Goal: Task Accomplishment & Management: Use online tool/utility

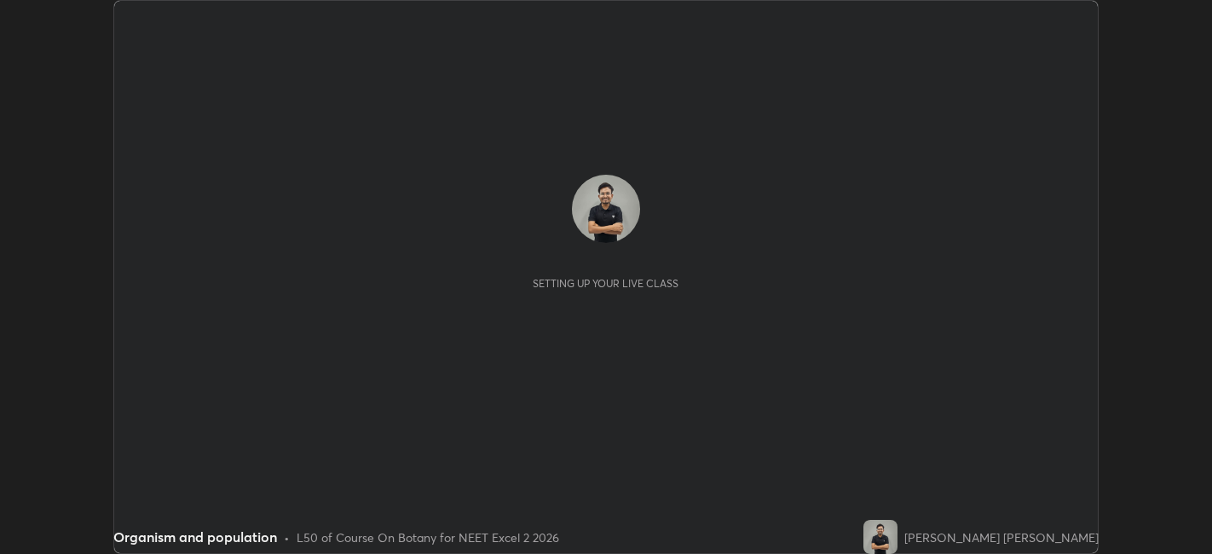
scroll to position [554, 1212]
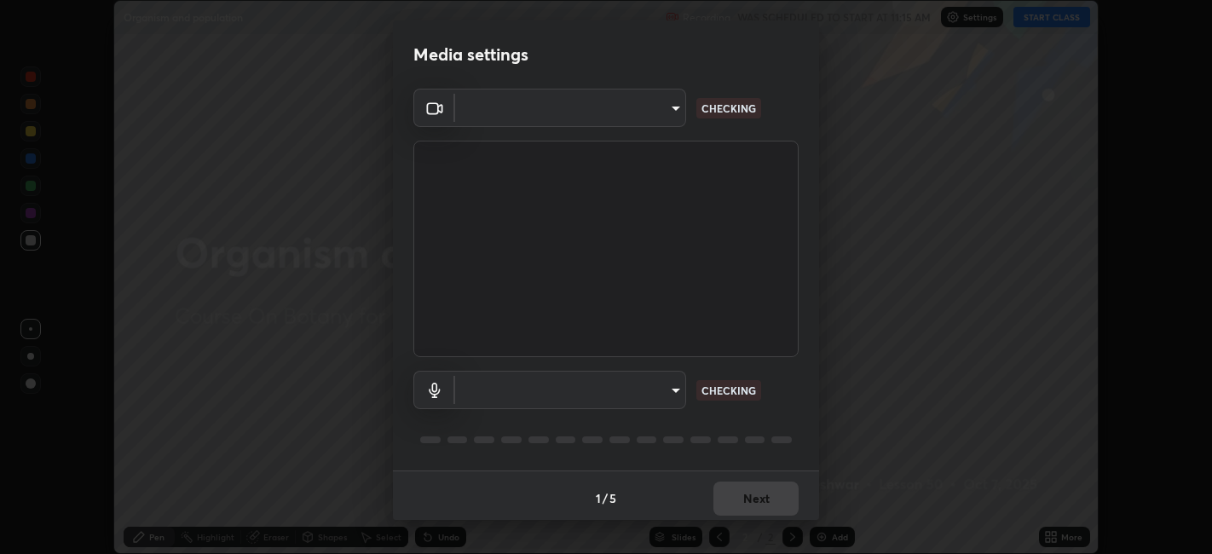
type input "e8d69c7dc0c2a56c5aabaa85415bde81fe71d5f71f3198f3fc497bb9ff74f4e0"
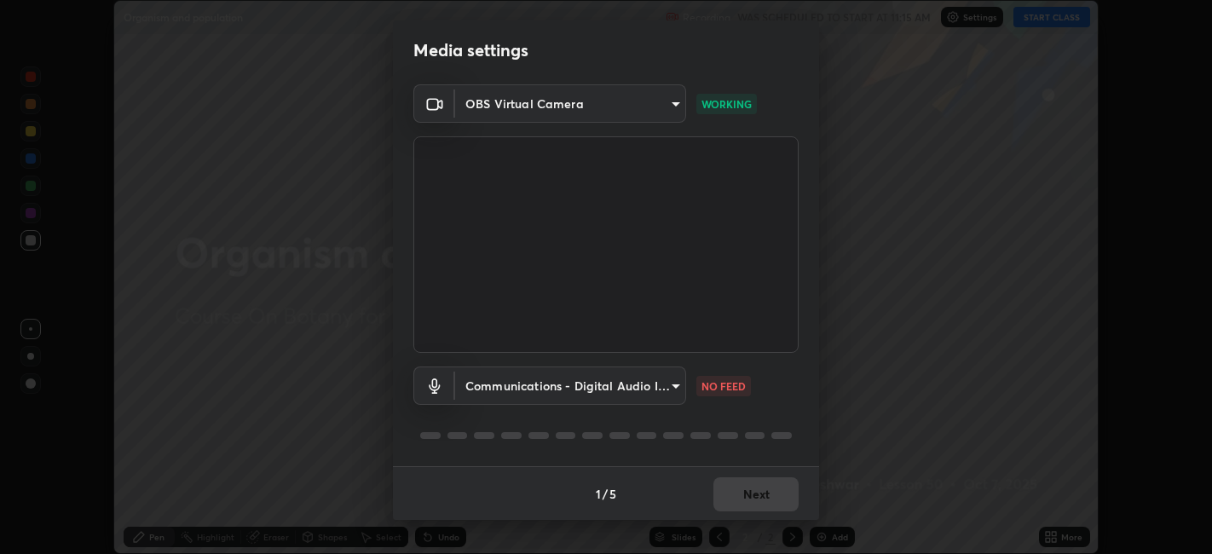
click at [664, 384] on body "Erase all Organism and population Recording WAS SCHEDULED TO START AT 11:15 AM …" at bounding box center [606, 277] width 1212 height 554
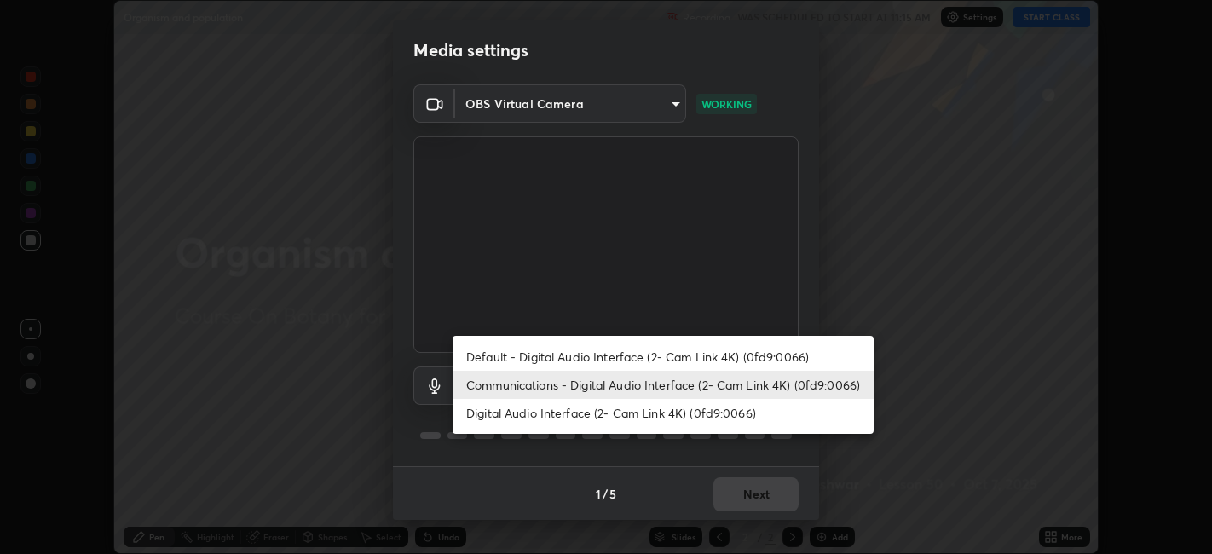
click at [649, 364] on li "Default - Digital Audio Interface (2- Cam Link 4K) (0fd9:0066)" at bounding box center [663, 357] width 421 height 28
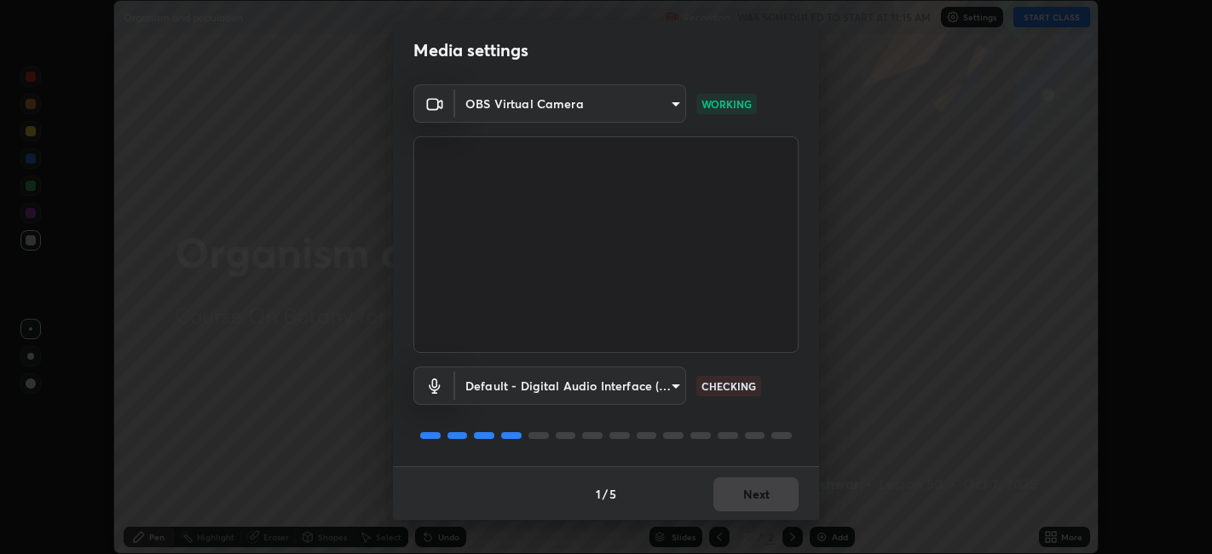
click at [646, 385] on body "Erase all Organism and population Recording WAS SCHEDULED TO START AT 11:15 AM …" at bounding box center [606, 277] width 1212 height 554
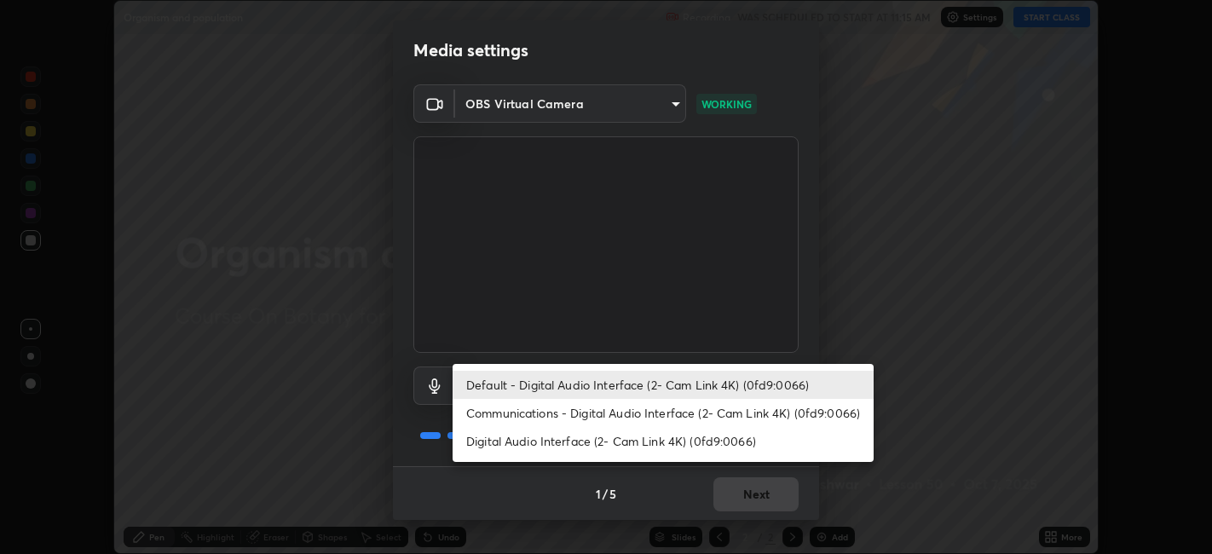
click at [657, 412] on li "Communications - Digital Audio Interface (2- Cam Link 4K) (0fd9:0066)" at bounding box center [663, 413] width 421 height 28
type input "communications"
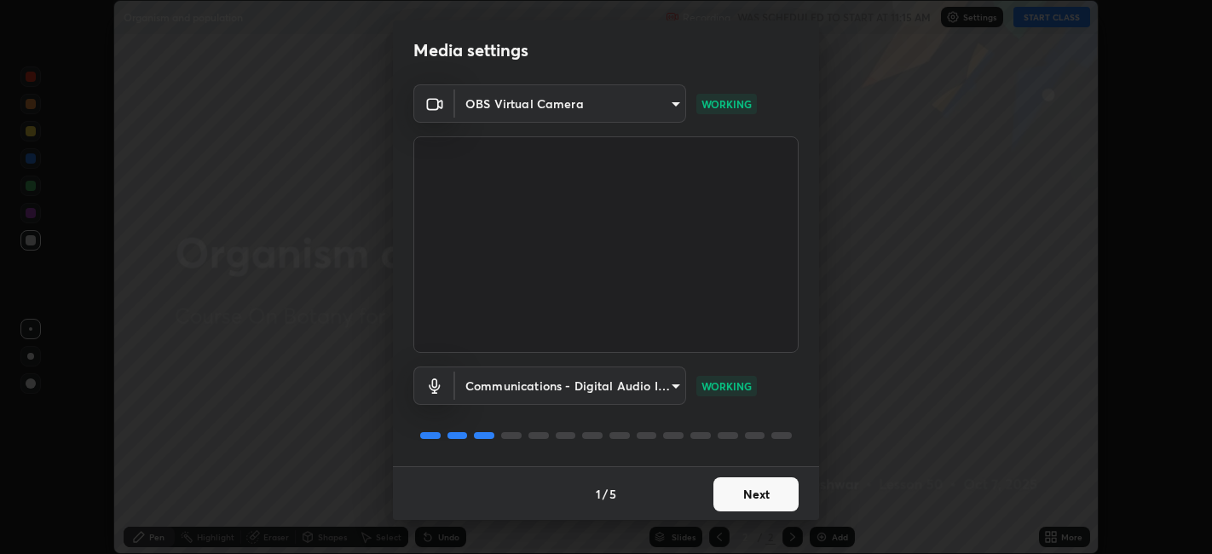
click at [743, 500] on button "Next" at bounding box center [756, 494] width 85 height 34
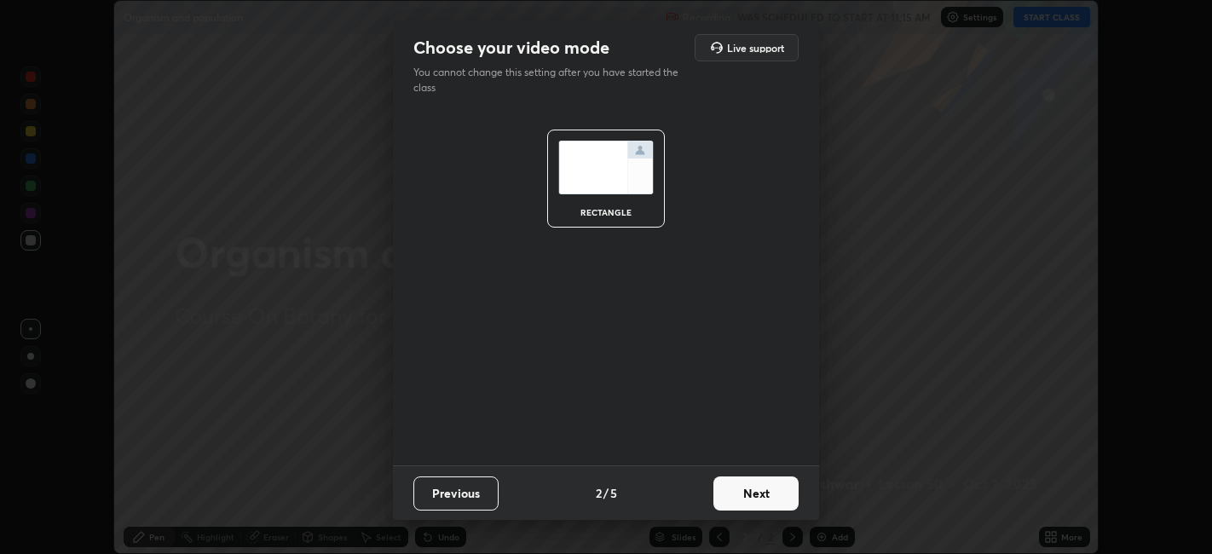
click at [752, 487] on button "Next" at bounding box center [756, 494] width 85 height 34
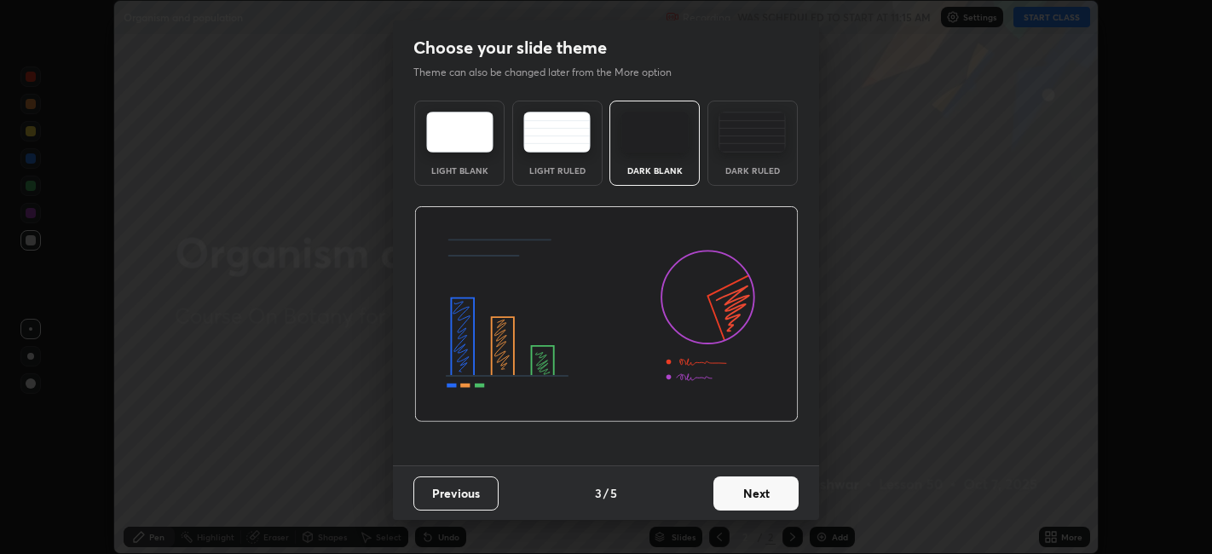
click at [756, 166] on div "Dark Ruled" at bounding box center [753, 170] width 68 height 9
click at [763, 492] on button "Next" at bounding box center [756, 494] width 85 height 34
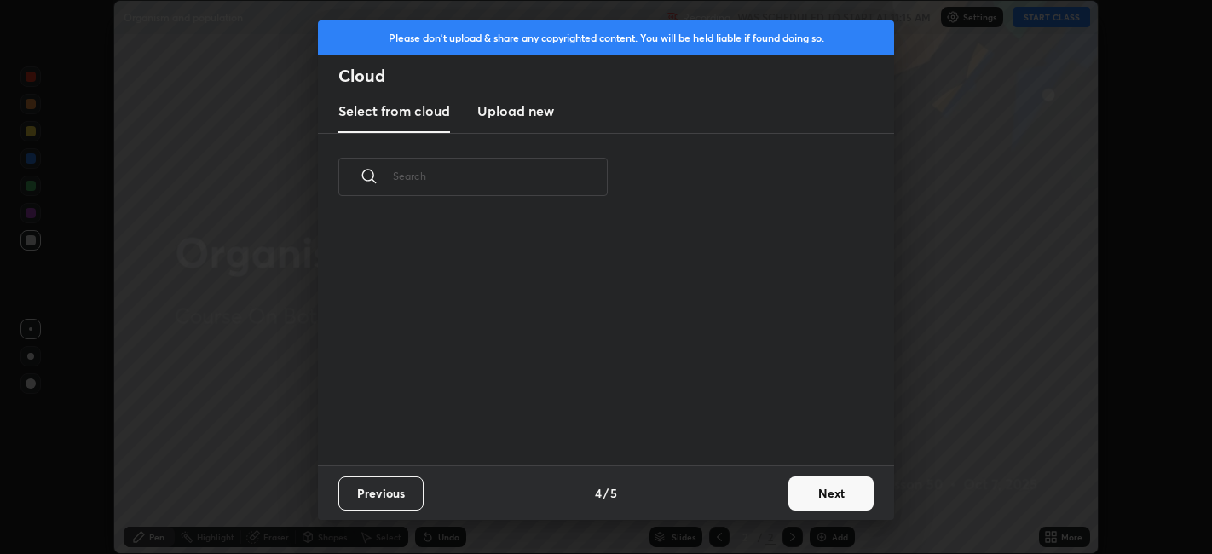
click at [805, 500] on button "Next" at bounding box center [831, 494] width 85 height 34
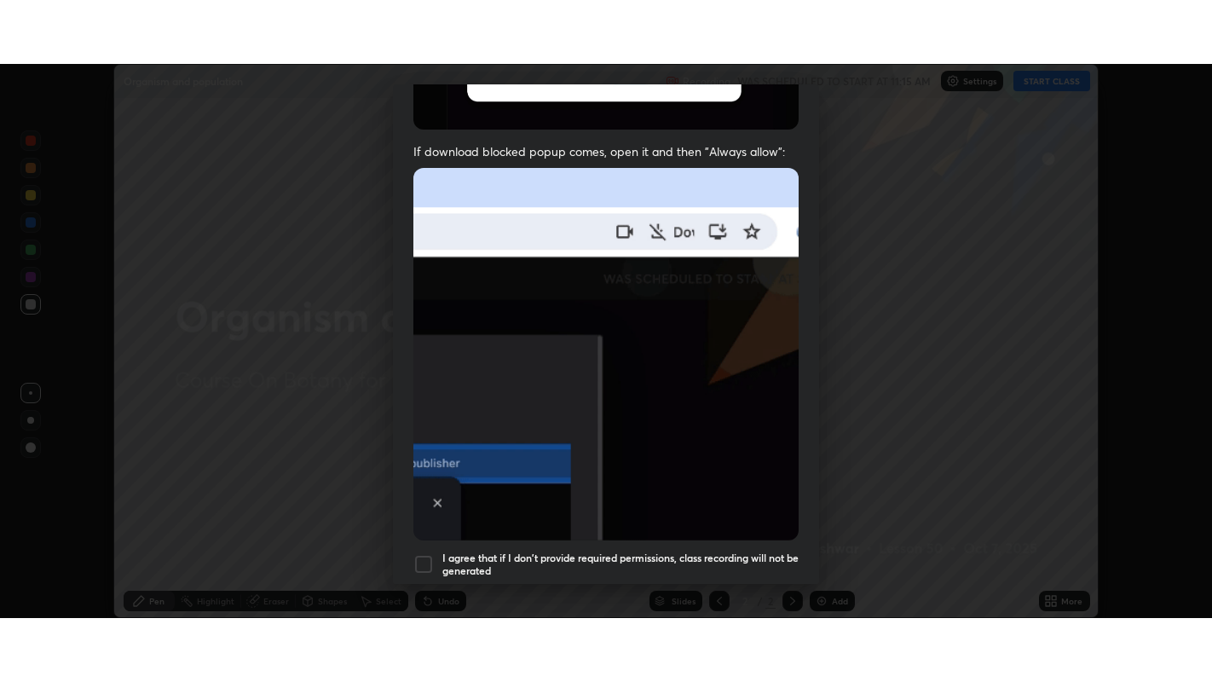
scroll to position [352, 0]
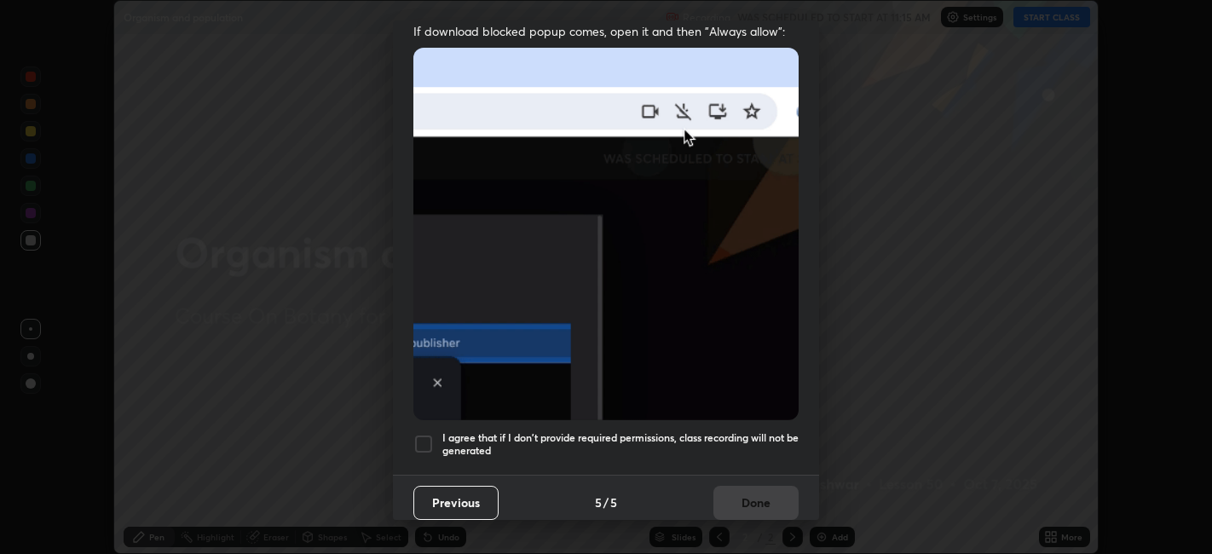
click at [425, 439] on div at bounding box center [423, 444] width 20 height 20
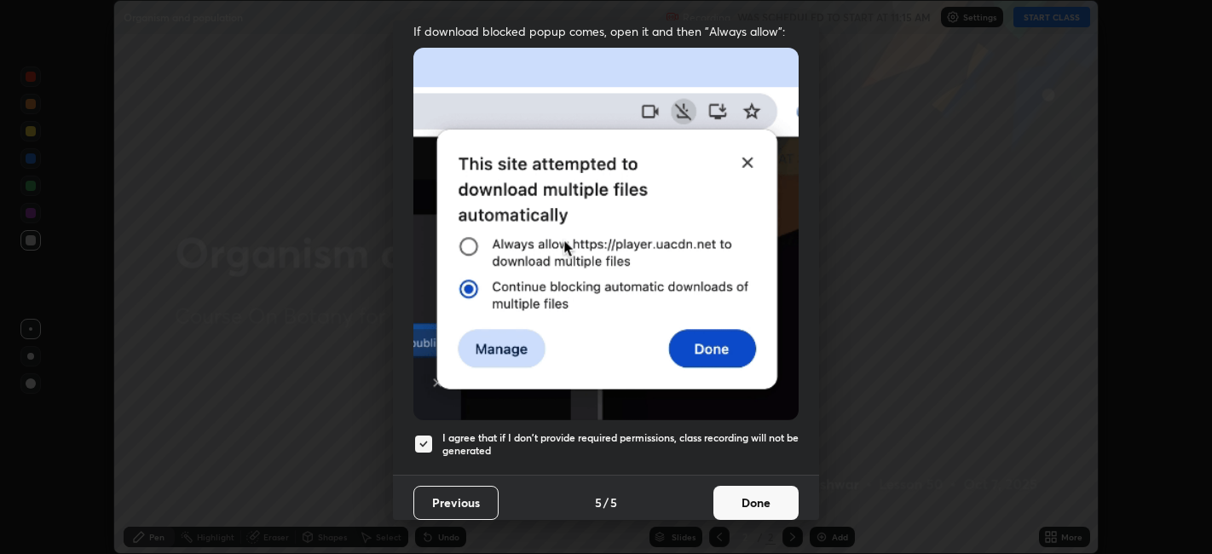
click at [724, 495] on button "Done" at bounding box center [756, 503] width 85 height 34
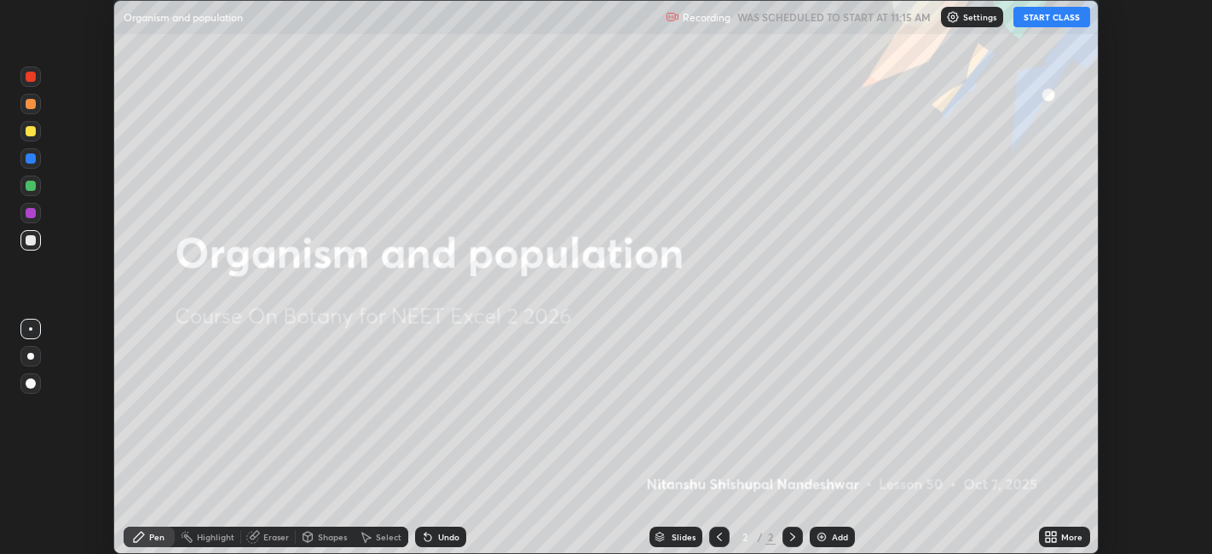
click at [1049, 540] on icon at bounding box center [1048, 540] width 4 height 4
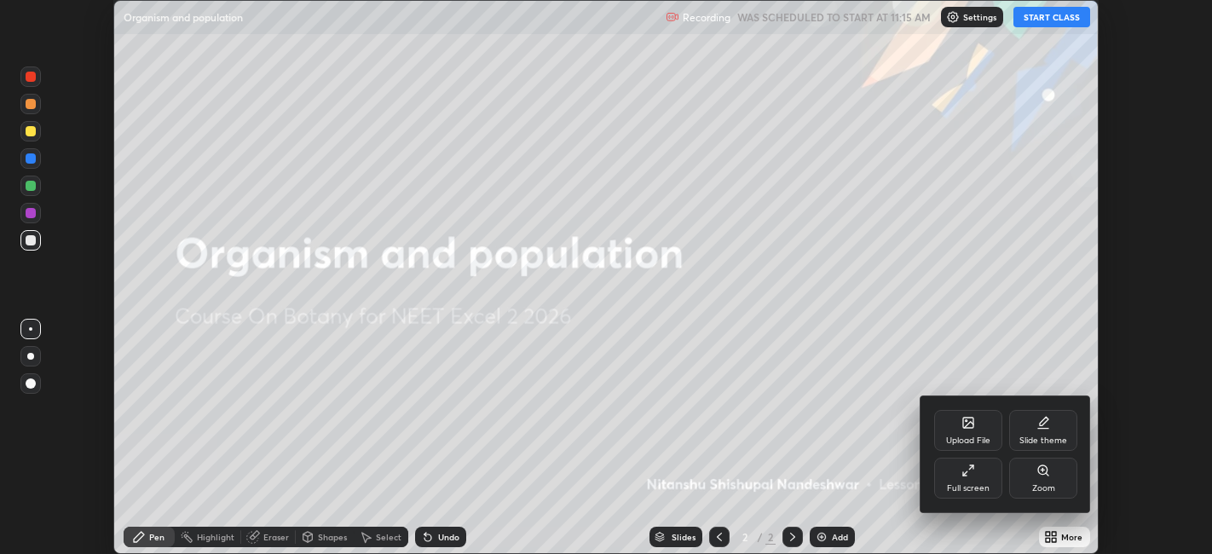
click at [972, 475] on icon at bounding box center [969, 471] width 14 height 14
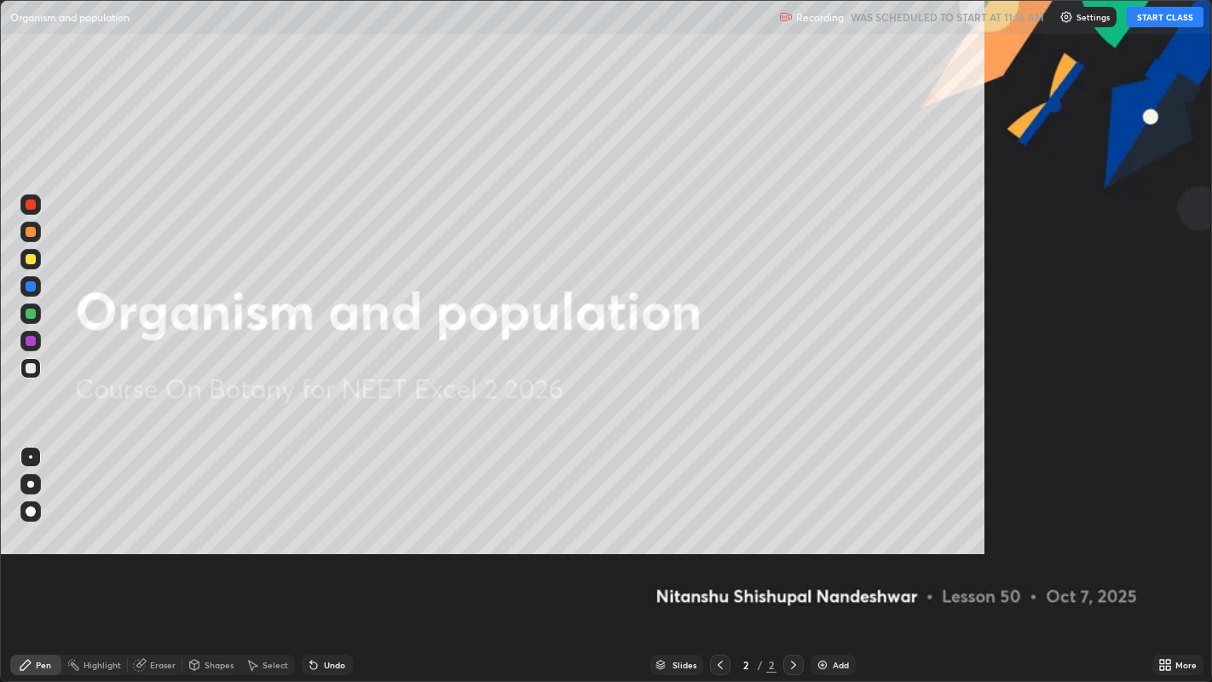
scroll to position [682, 1212]
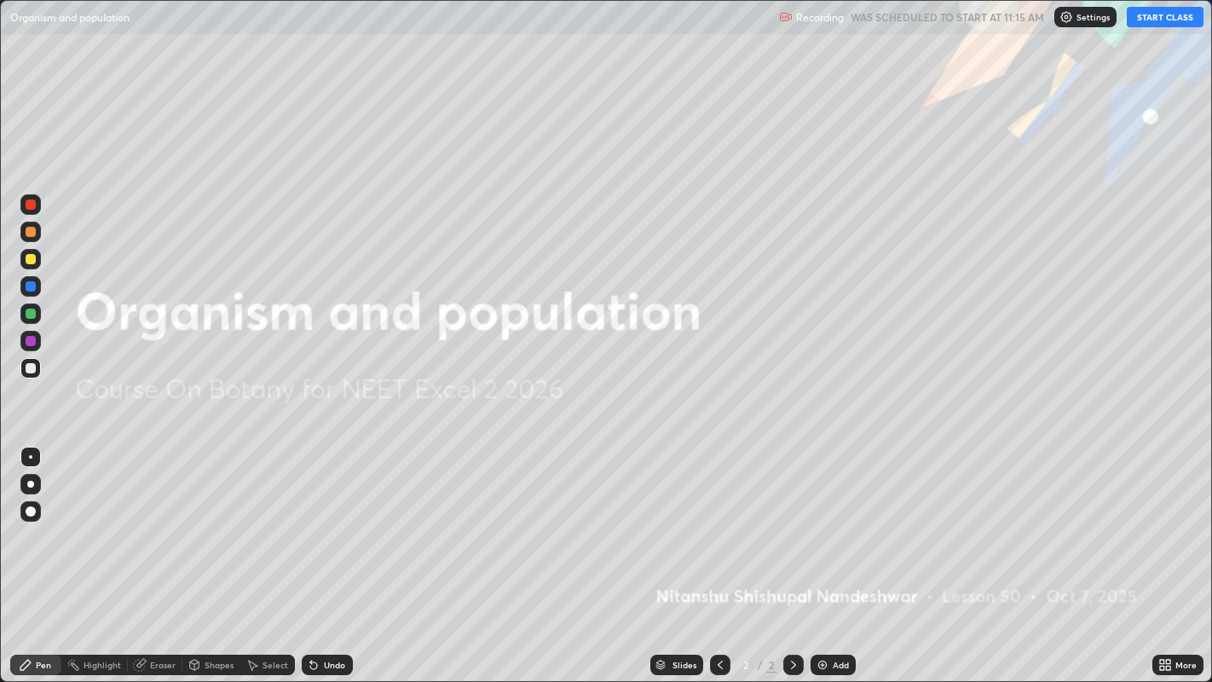
click at [1149, 20] on button "START CLASS" at bounding box center [1165, 17] width 77 height 20
click at [828, 553] on div "Add" at bounding box center [833, 665] width 45 height 20
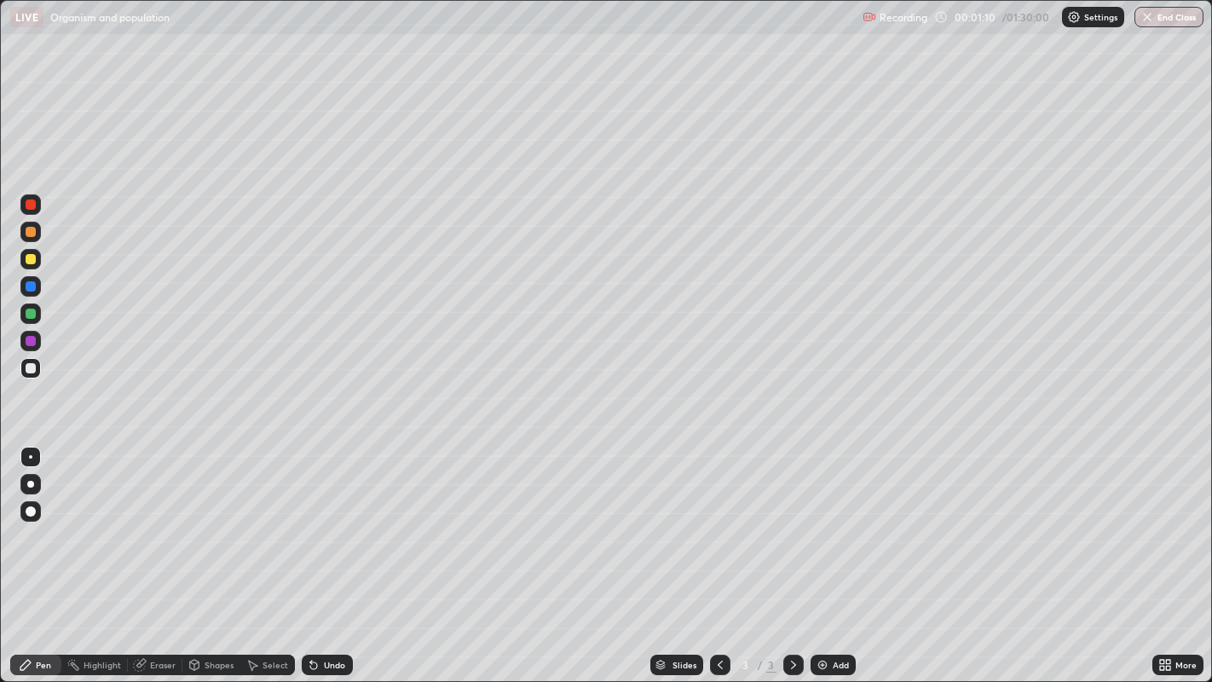
click at [32, 234] on div at bounding box center [31, 232] width 10 height 10
click at [31, 367] on div at bounding box center [31, 368] width 10 height 10
click at [32, 368] on div at bounding box center [31, 368] width 10 height 10
click at [32, 259] on div at bounding box center [31, 259] width 10 height 10
click at [31, 367] on div at bounding box center [31, 368] width 10 height 10
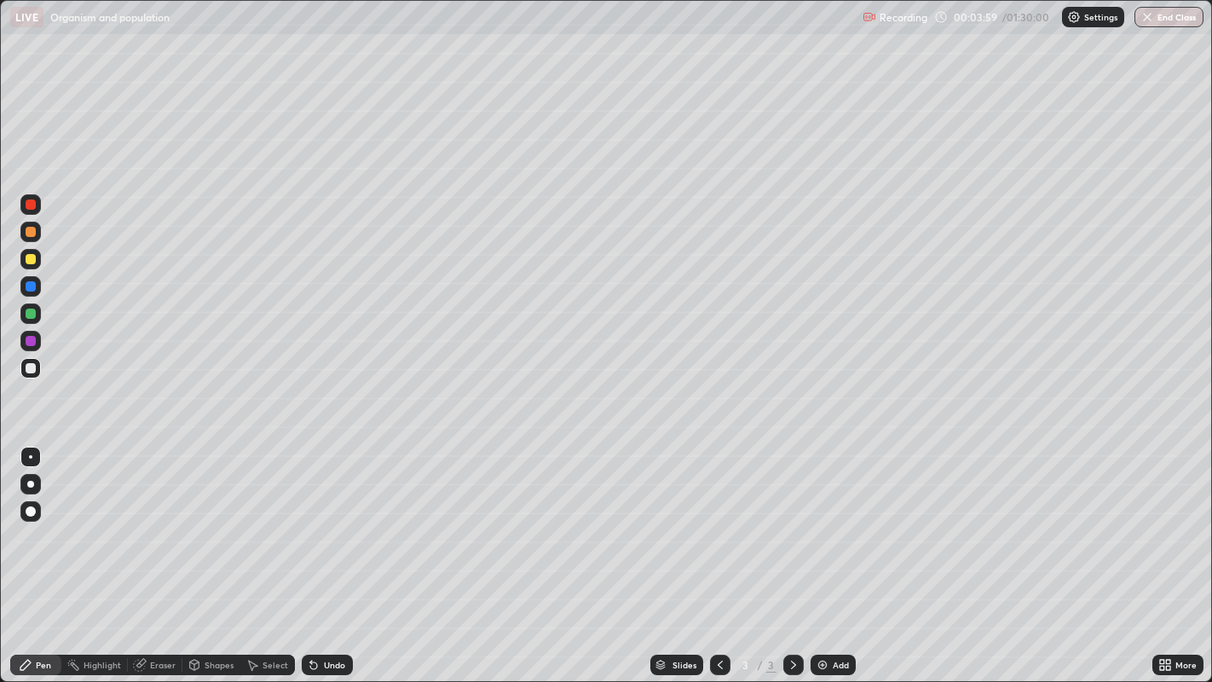
click at [329, 553] on div "Undo" at bounding box center [334, 665] width 21 height 9
click at [319, 553] on div "Undo" at bounding box center [327, 665] width 51 height 20
click at [336, 553] on div "Undo" at bounding box center [334, 665] width 21 height 9
click at [338, 553] on div "Undo" at bounding box center [334, 665] width 21 height 9
click at [326, 553] on div "Undo" at bounding box center [334, 665] width 21 height 9
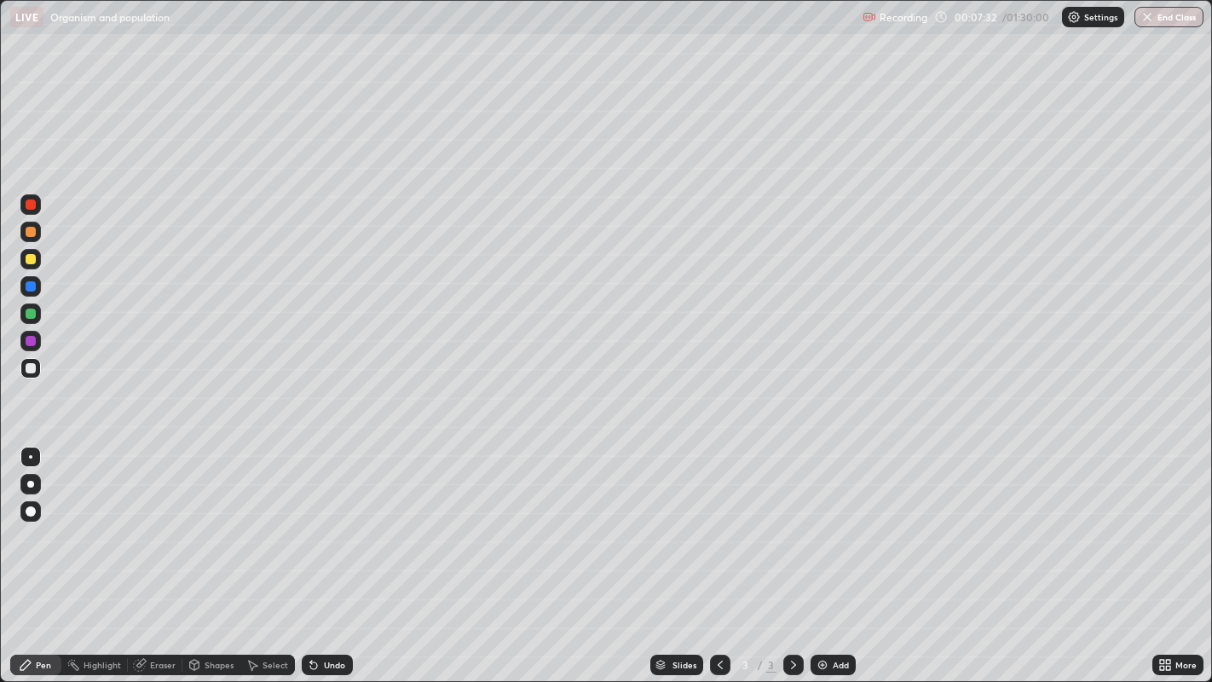
click at [324, 553] on div "Undo" at bounding box center [334, 665] width 21 height 9
click at [321, 553] on div "Undo" at bounding box center [327, 665] width 51 height 20
click at [324, 553] on div "Undo" at bounding box center [334, 665] width 21 height 9
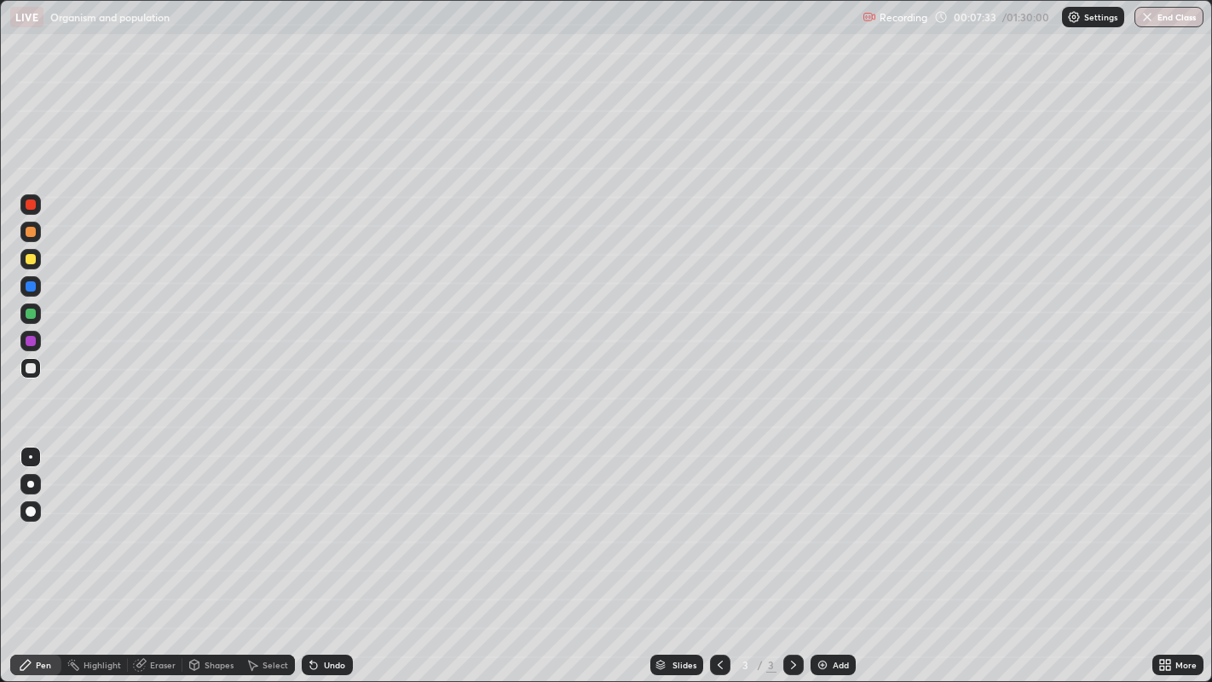
click at [320, 553] on div "Undo" at bounding box center [327, 665] width 51 height 20
click at [319, 553] on div "Undo" at bounding box center [327, 665] width 51 height 20
click at [318, 553] on icon at bounding box center [314, 665] width 14 height 14
click at [311, 553] on icon at bounding box center [313, 665] width 7 height 7
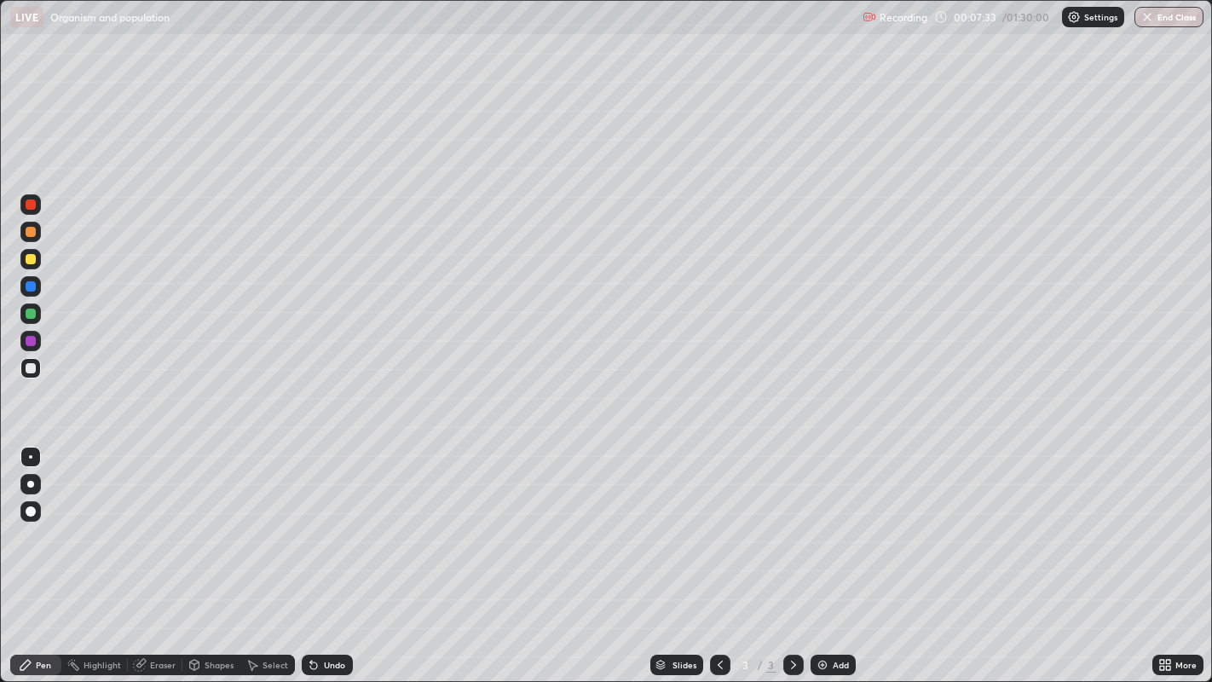
click at [318, 553] on icon at bounding box center [314, 665] width 14 height 14
click at [321, 553] on div "Undo" at bounding box center [327, 665] width 51 height 20
click at [153, 553] on div "Eraser" at bounding box center [163, 665] width 26 height 9
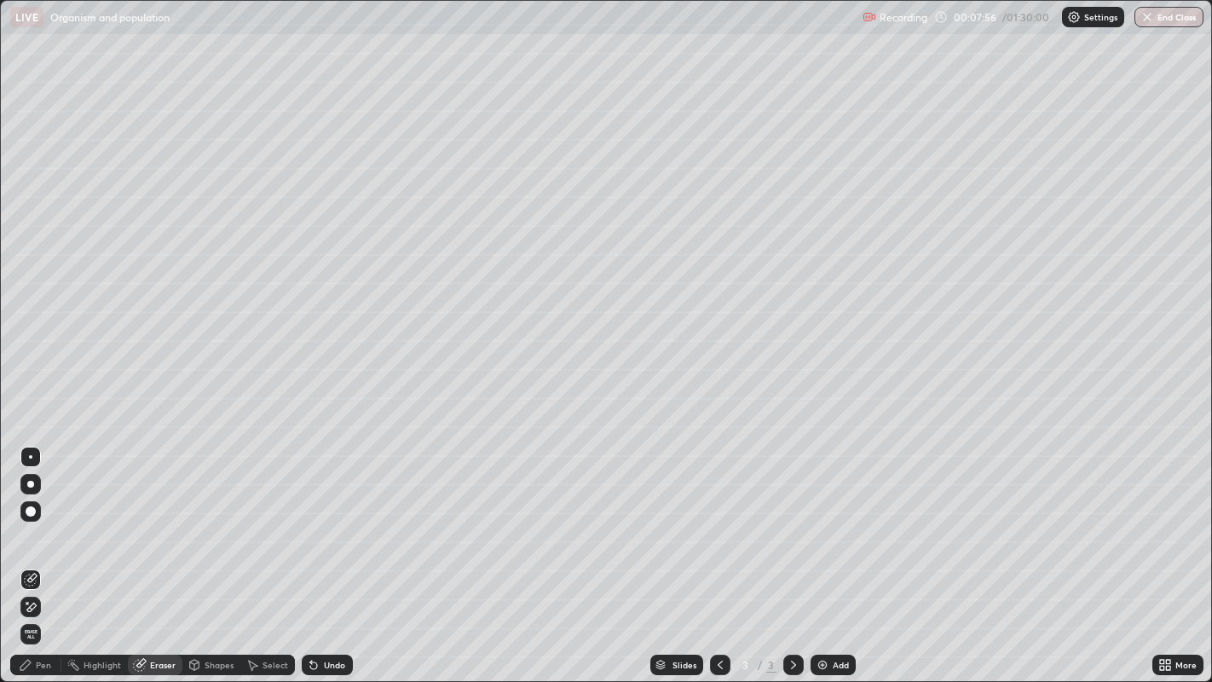
click at [49, 553] on div "Pen" at bounding box center [43, 665] width 15 height 9
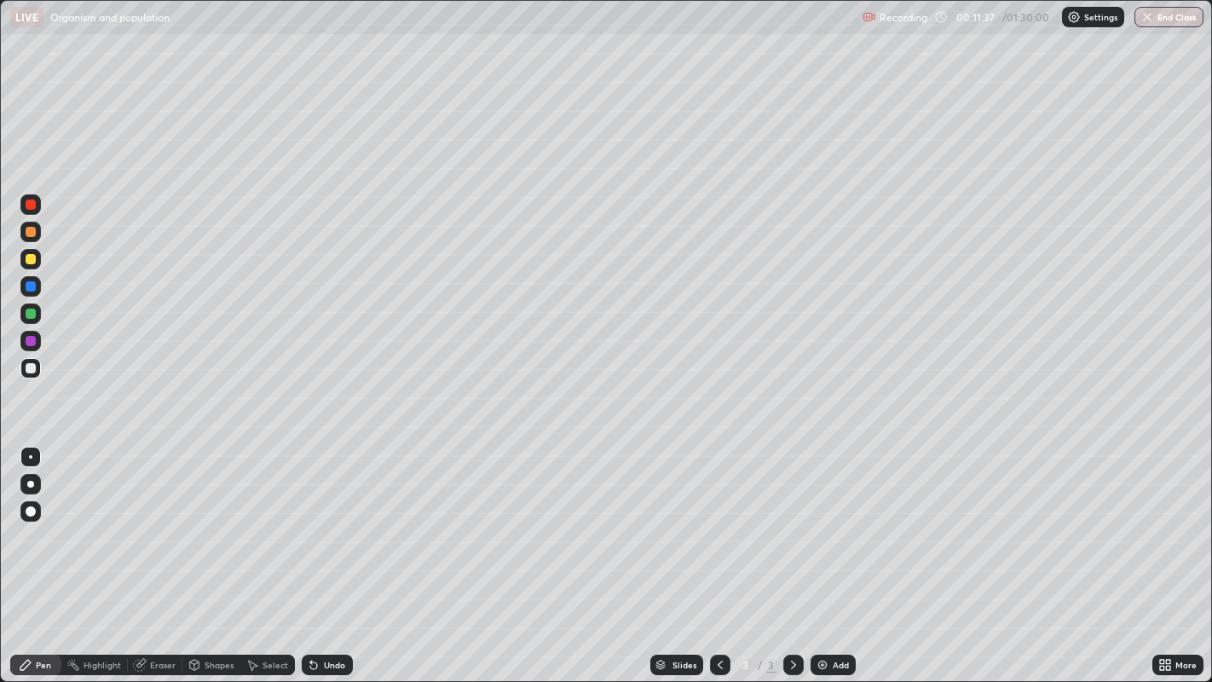
click at [32, 345] on div at bounding box center [30, 341] width 20 height 20
click at [32, 367] on div at bounding box center [31, 368] width 10 height 10
click at [819, 553] on img at bounding box center [823, 665] width 14 height 14
click at [210, 553] on div "Shapes" at bounding box center [211, 665] width 58 height 20
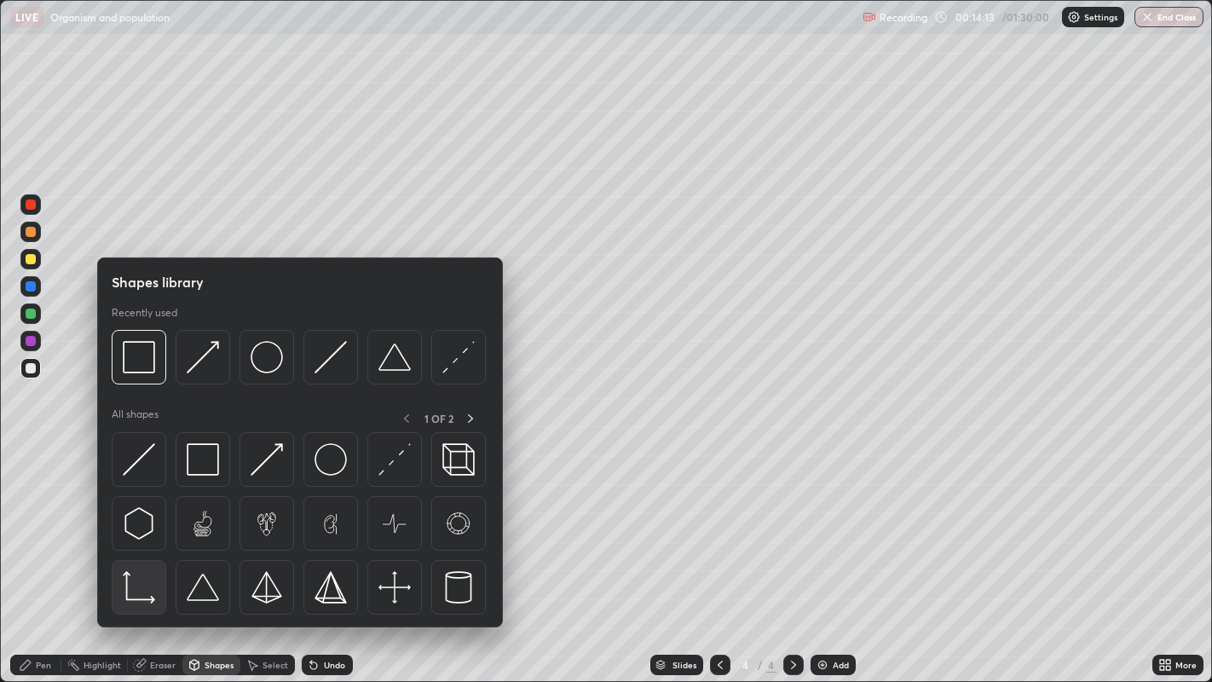
click at [146, 553] on img at bounding box center [139, 587] width 32 height 32
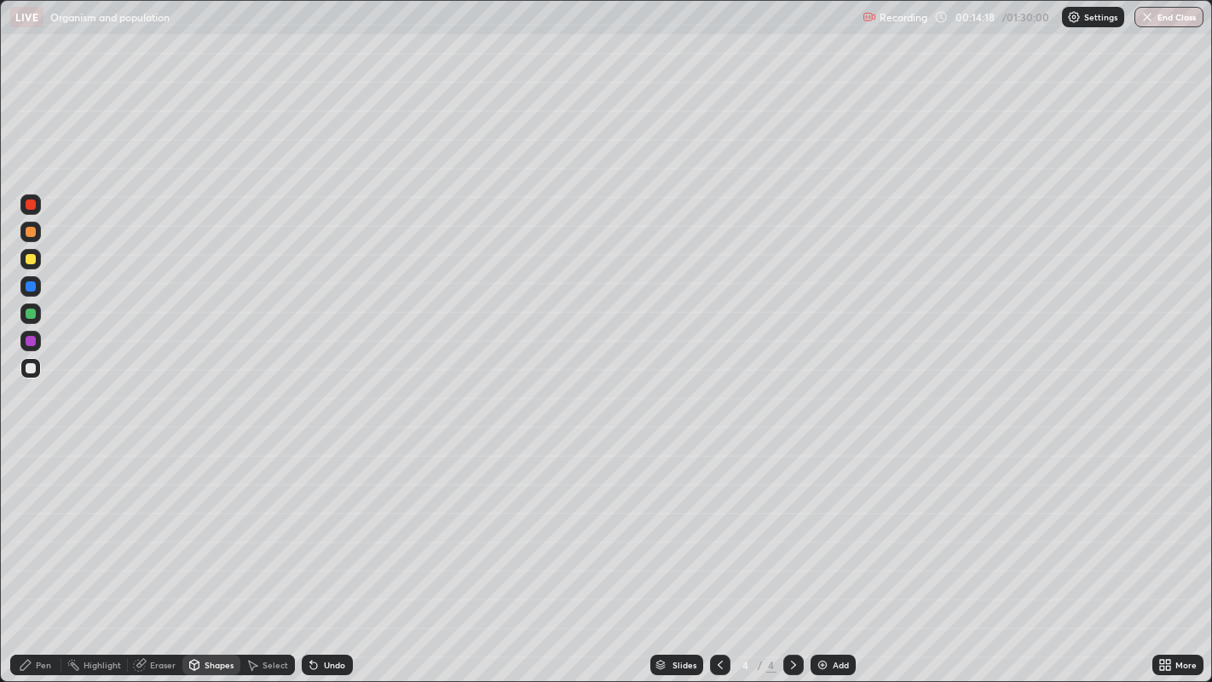
click at [42, 553] on div "Pen" at bounding box center [43, 665] width 15 height 9
click at [29, 343] on div at bounding box center [31, 341] width 10 height 10
click at [38, 374] on div at bounding box center [30, 368] width 20 height 20
click at [32, 323] on div at bounding box center [30, 313] width 20 height 20
click at [328, 553] on div "Undo" at bounding box center [334, 665] width 21 height 9
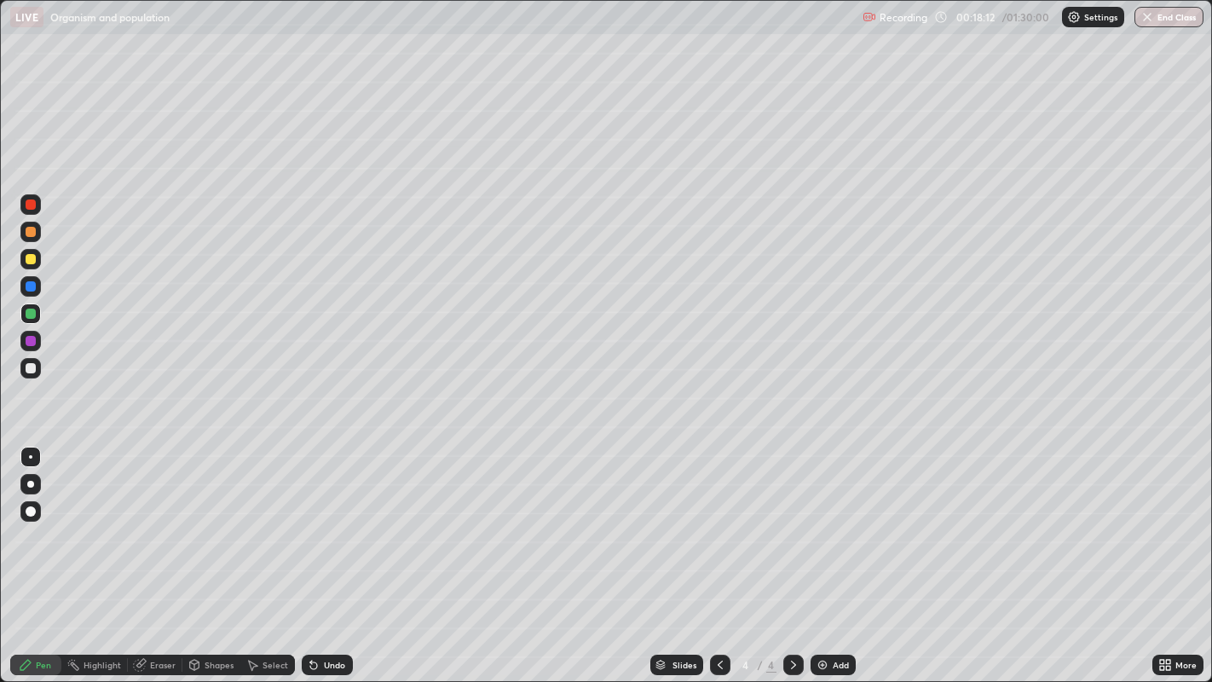
click at [26, 371] on div at bounding box center [31, 368] width 10 height 10
click at [332, 553] on div "Undo" at bounding box center [334, 665] width 21 height 9
click at [820, 553] on img at bounding box center [823, 665] width 14 height 14
click at [33, 230] on div at bounding box center [31, 232] width 10 height 10
click at [32, 368] on div at bounding box center [31, 368] width 10 height 10
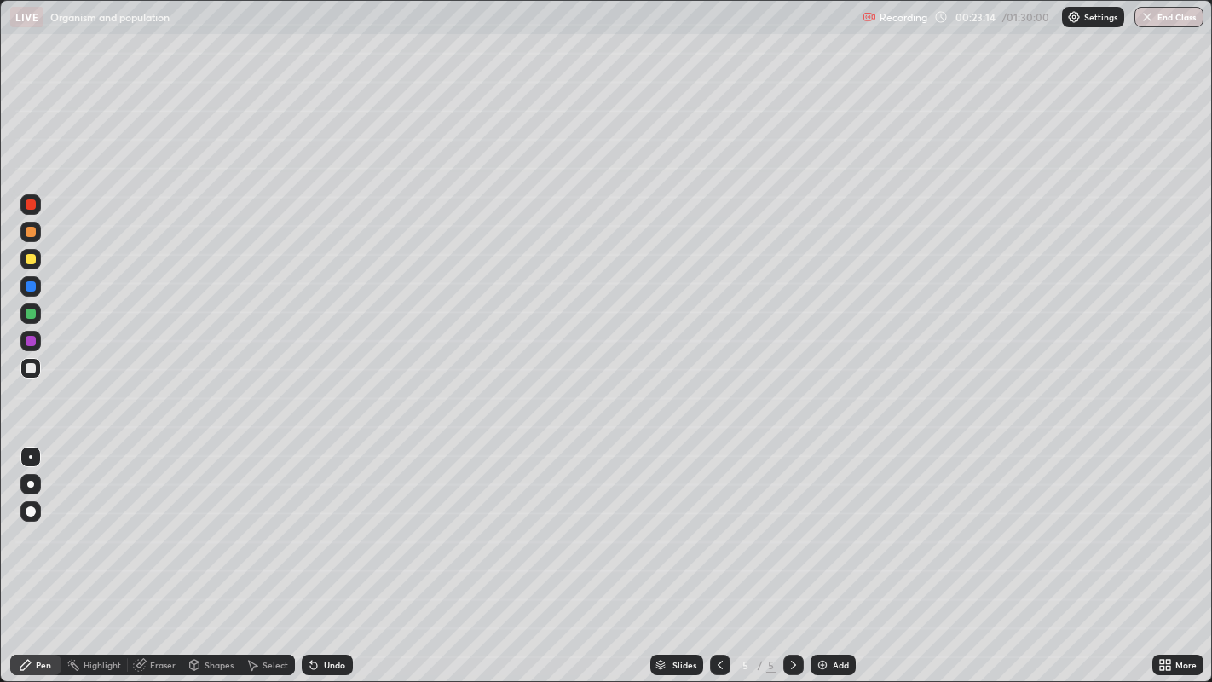
click at [330, 553] on div "Undo" at bounding box center [327, 665] width 51 height 20
click at [331, 553] on div "Undo" at bounding box center [327, 665] width 51 height 20
click at [331, 553] on div "Undo" at bounding box center [334, 665] width 21 height 9
click at [333, 553] on div "Undo" at bounding box center [334, 665] width 21 height 9
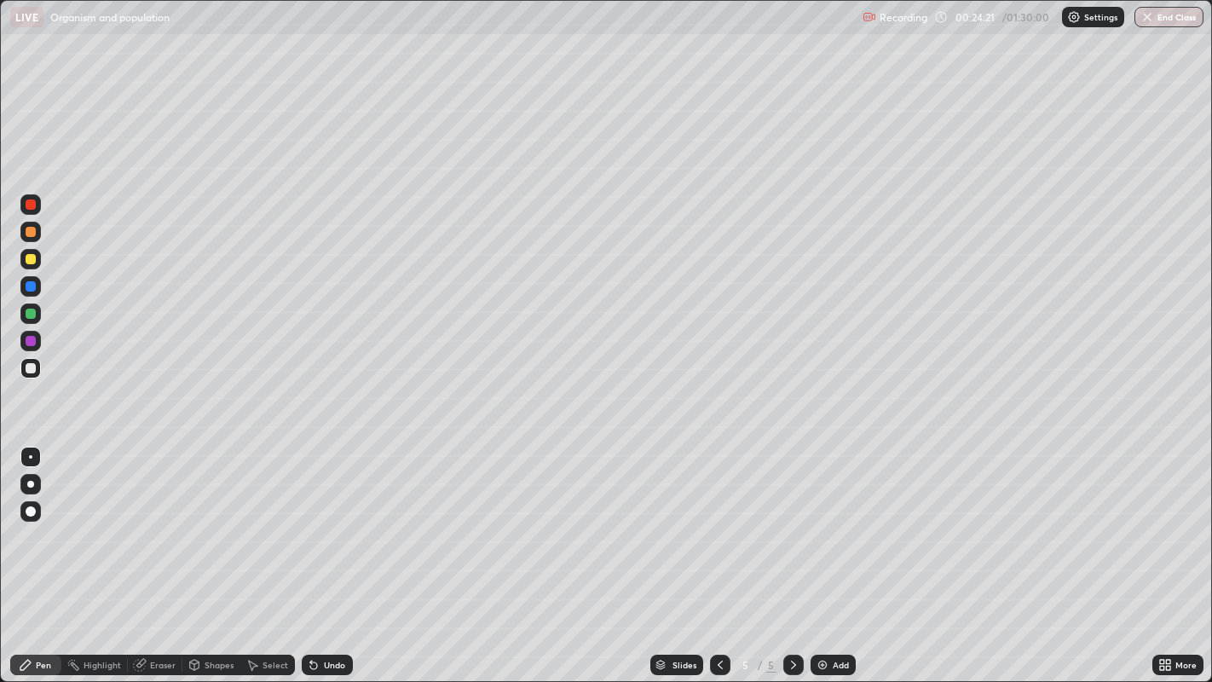
click at [334, 553] on div "Undo" at bounding box center [334, 665] width 21 height 9
click at [331, 553] on div "Undo" at bounding box center [334, 665] width 21 height 9
click at [329, 553] on div "Undo" at bounding box center [334, 665] width 21 height 9
click at [324, 553] on div "Undo" at bounding box center [334, 665] width 21 height 9
click at [321, 553] on div "Undo" at bounding box center [327, 665] width 51 height 20
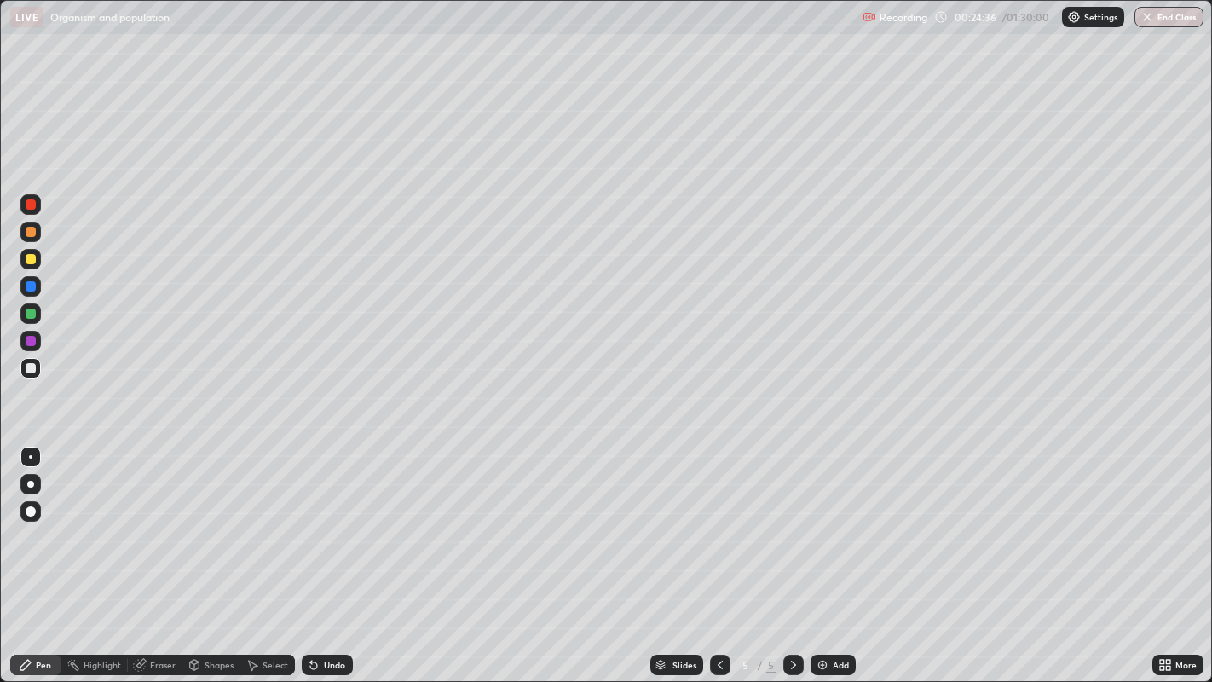
click at [324, 553] on div "Undo" at bounding box center [334, 665] width 21 height 9
click at [325, 553] on div "Undo" at bounding box center [327, 665] width 51 height 20
click at [326, 553] on div "Undo" at bounding box center [327, 665] width 51 height 20
click at [327, 553] on div "Undo" at bounding box center [334, 665] width 21 height 9
click at [320, 553] on div "Undo" at bounding box center [327, 665] width 51 height 20
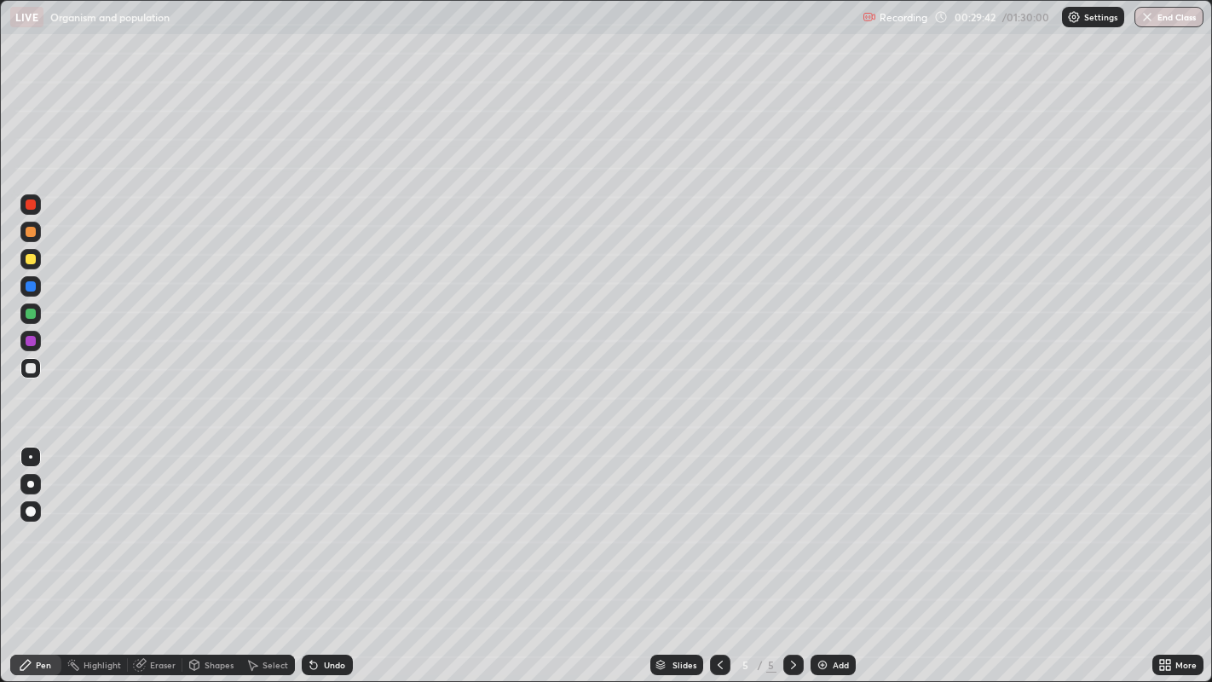
click at [164, 553] on div "Eraser" at bounding box center [163, 665] width 26 height 9
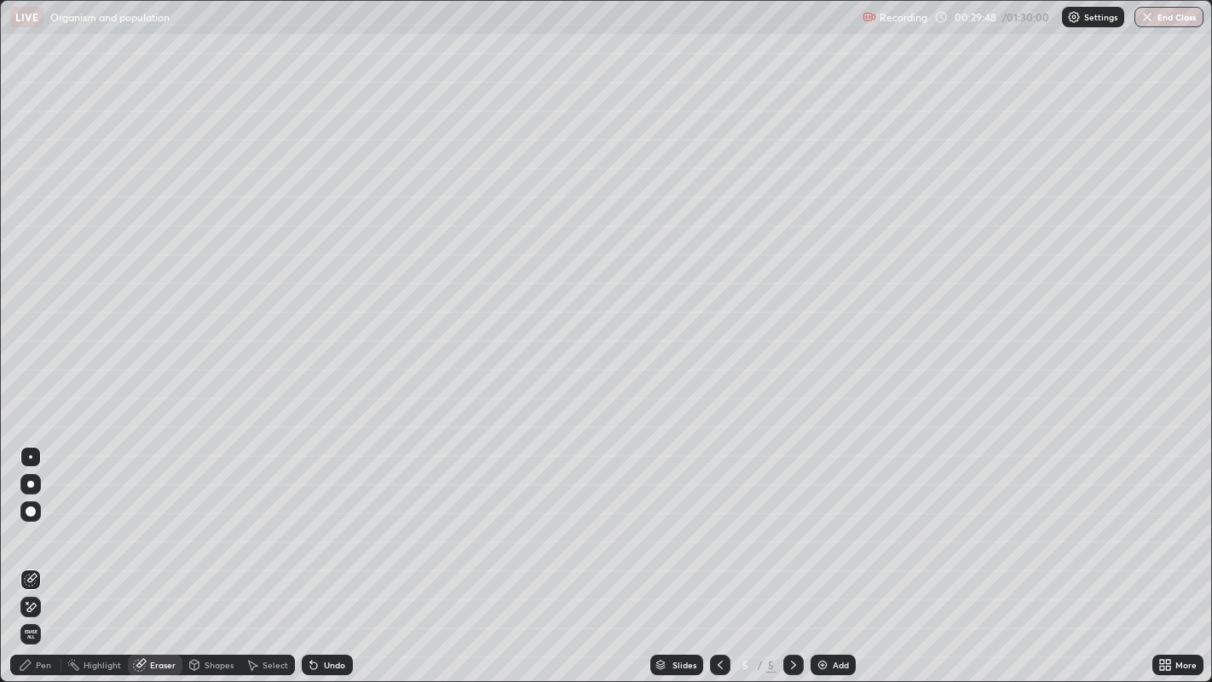
click at [205, 553] on div "Shapes" at bounding box center [219, 665] width 29 height 9
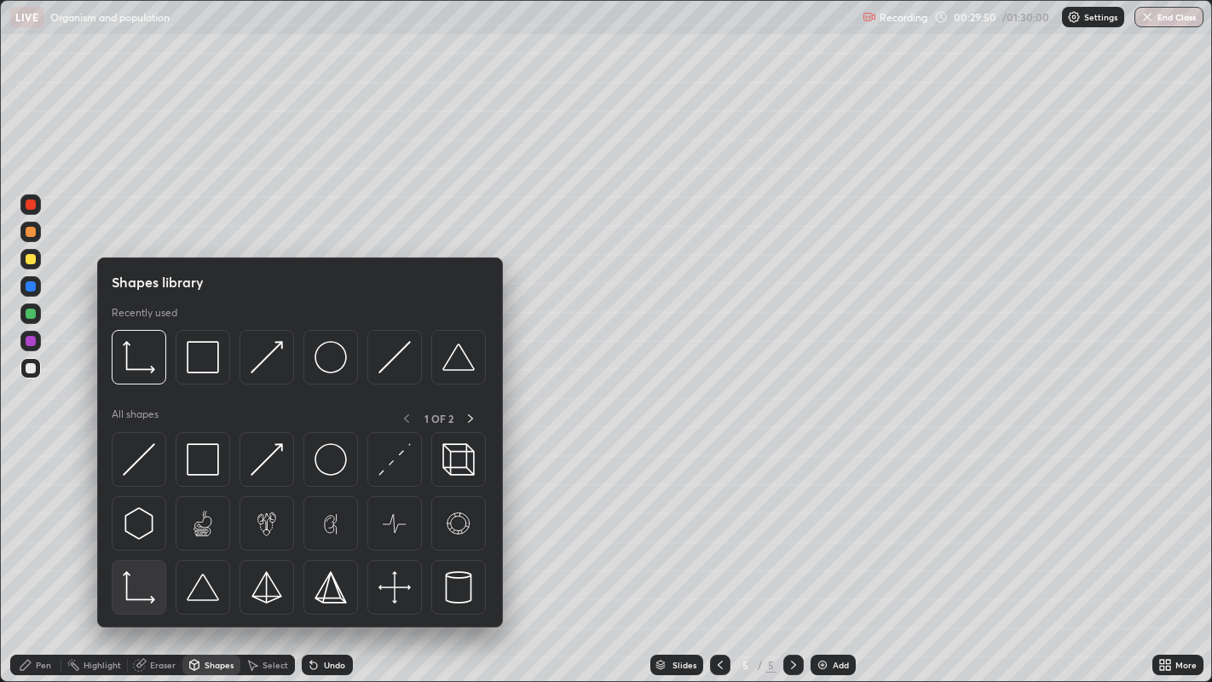
click at [141, 553] on img at bounding box center [139, 587] width 32 height 32
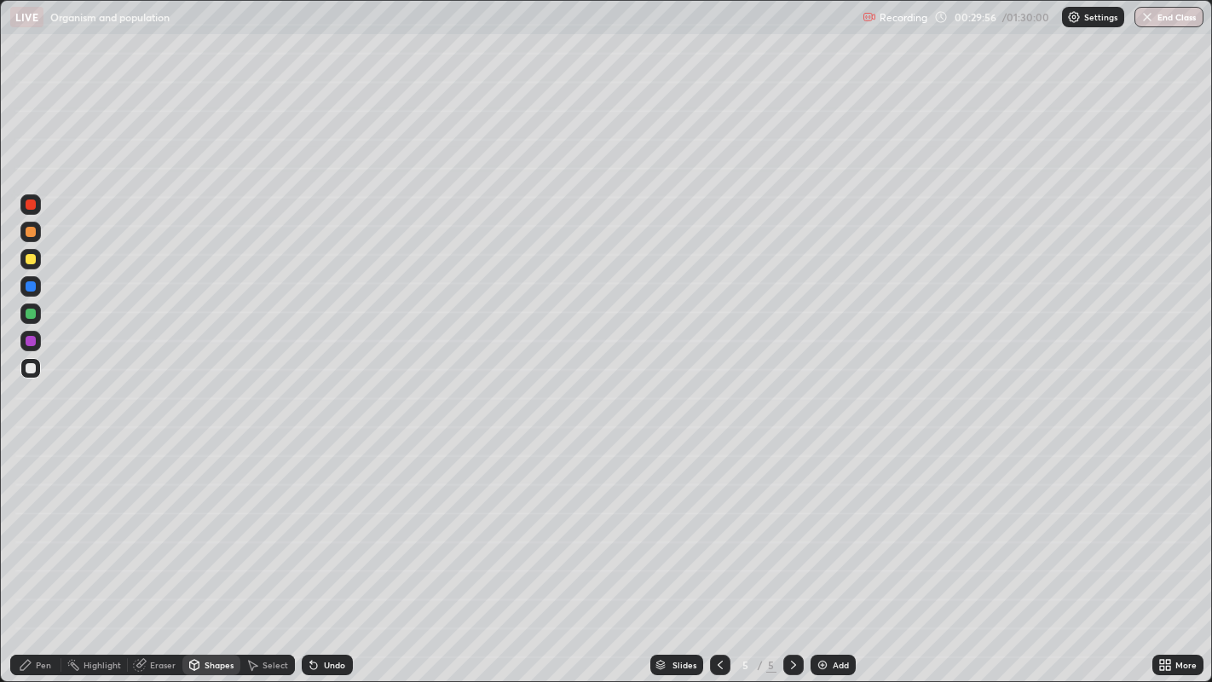
click at [213, 553] on div "Shapes" at bounding box center [219, 665] width 29 height 9
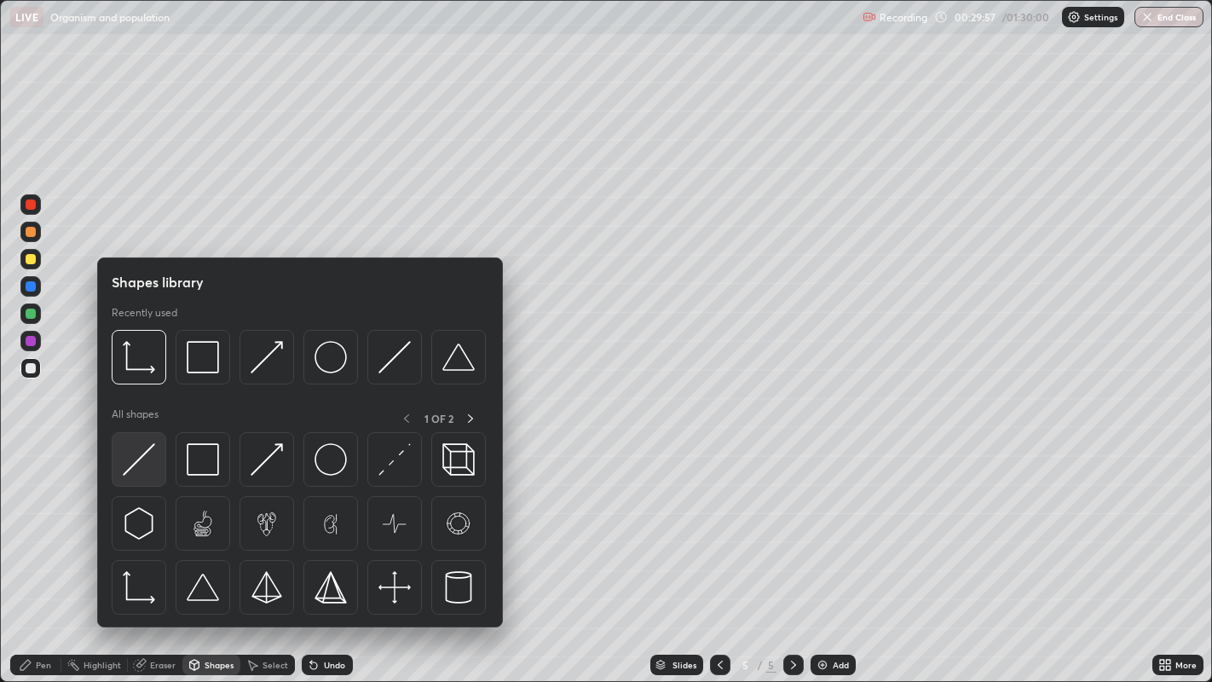
click at [149, 459] on img at bounding box center [139, 459] width 32 height 32
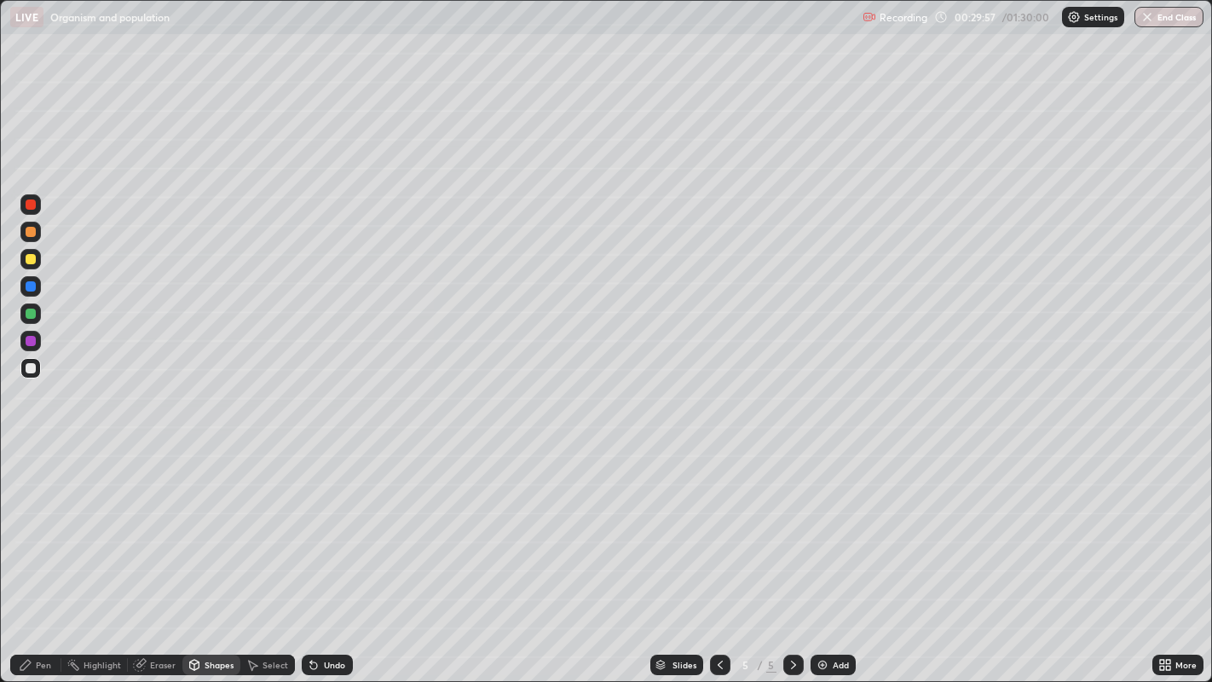
click at [28, 284] on div at bounding box center [31, 286] width 10 height 10
click at [38, 553] on div "Pen" at bounding box center [43, 665] width 15 height 9
click at [39, 368] on div at bounding box center [30, 368] width 20 height 20
click at [29, 262] on div at bounding box center [31, 259] width 10 height 10
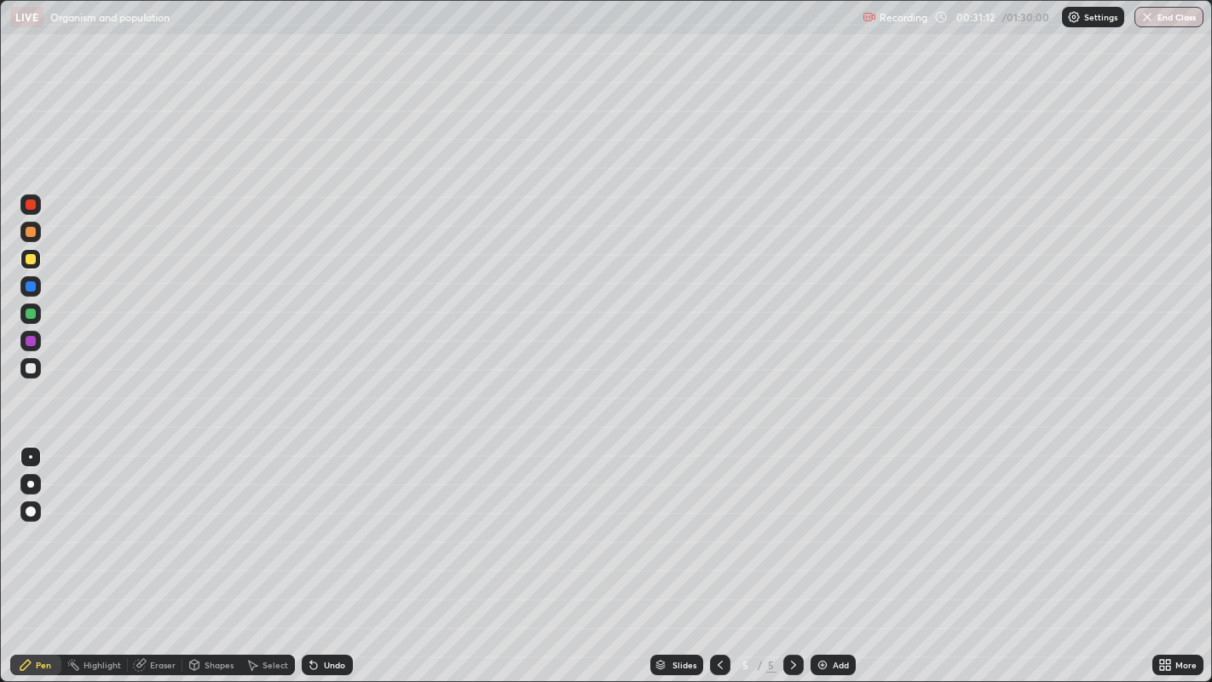
click at [32, 341] on div at bounding box center [31, 341] width 10 height 10
click at [31, 314] on div at bounding box center [31, 314] width 10 height 10
click at [33, 373] on div at bounding box center [31, 368] width 10 height 10
click at [34, 315] on div at bounding box center [31, 314] width 10 height 10
click at [338, 553] on div "Undo" at bounding box center [334, 665] width 21 height 9
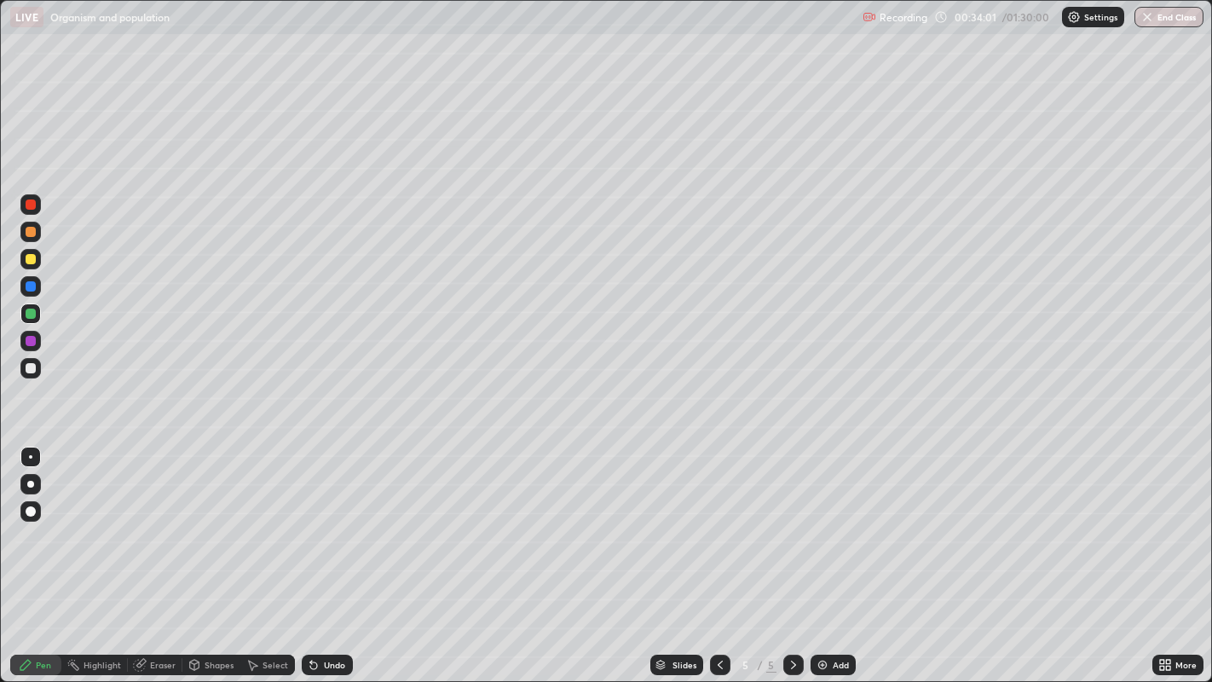
click at [339, 553] on div "Undo" at bounding box center [334, 665] width 21 height 9
click at [30, 370] on div at bounding box center [31, 368] width 10 height 10
click at [160, 553] on div "Eraser" at bounding box center [163, 665] width 26 height 9
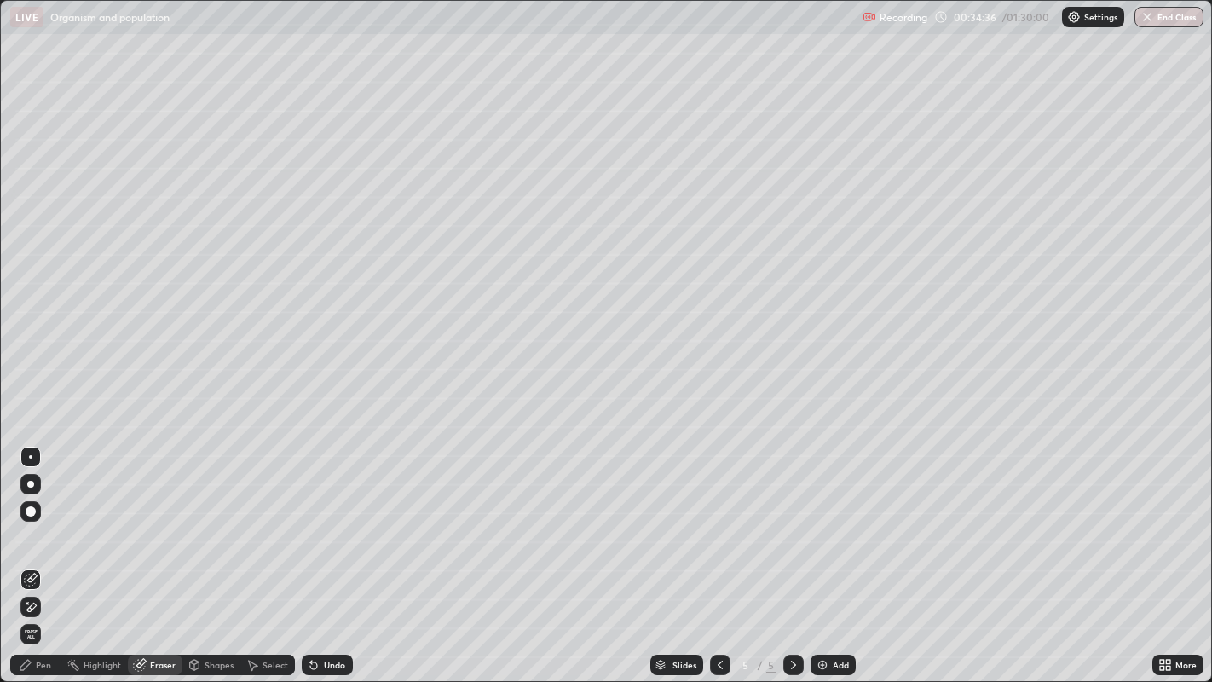
click at [54, 553] on div "Pen" at bounding box center [35, 665] width 51 height 20
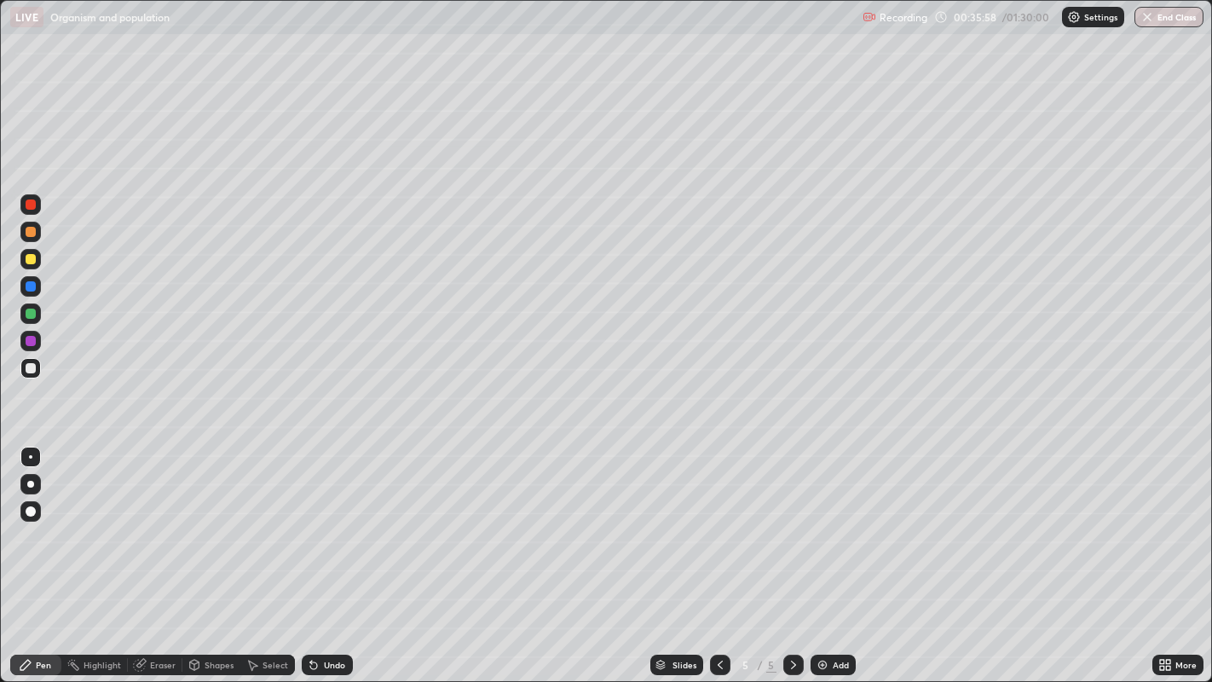
click at [718, 553] on icon at bounding box center [721, 665] width 14 height 14
click at [717, 553] on icon at bounding box center [721, 665] width 14 height 14
click at [793, 553] on icon at bounding box center [794, 665] width 14 height 14
click at [718, 553] on icon at bounding box center [721, 665] width 14 height 14
click at [792, 553] on icon at bounding box center [794, 665] width 14 height 14
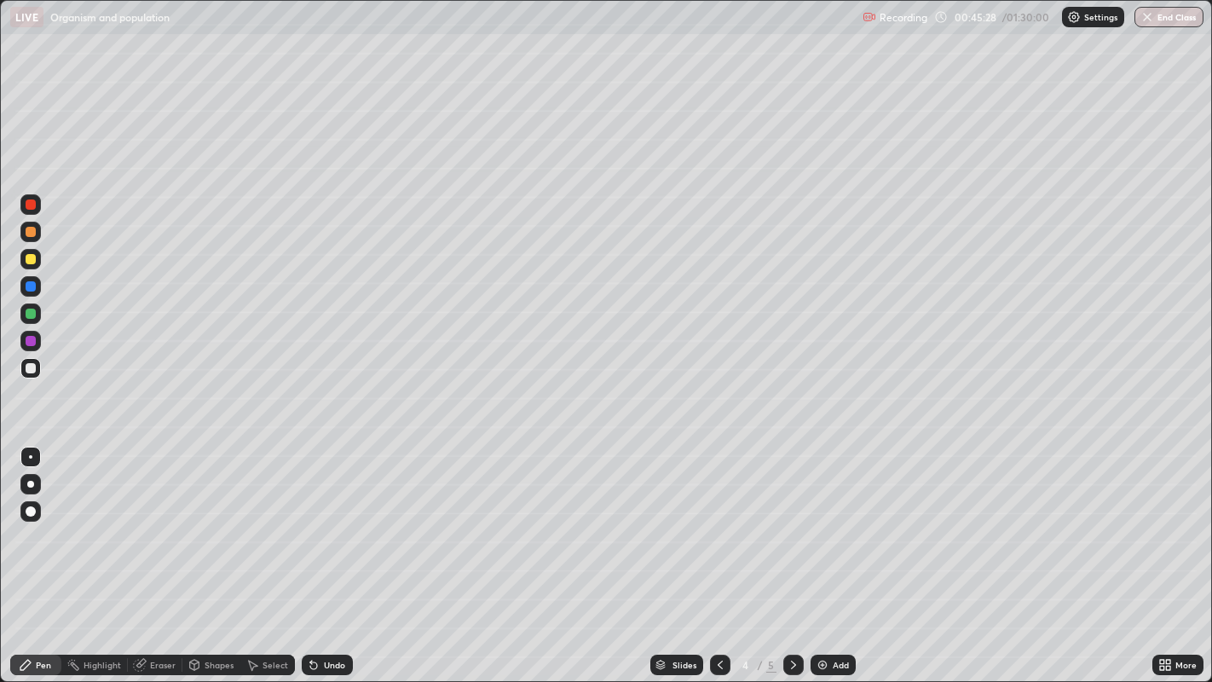
click at [794, 553] on icon at bounding box center [794, 665] width 14 height 14
click at [819, 553] on img at bounding box center [823, 665] width 14 height 14
click at [34, 230] on div at bounding box center [31, 232] width 10 height 10
click at [324, 553] on div "Undo" at bounding box center [334, 665] width 21 height 9
click at [325, 553] on div "Undo" at bounding box center [327, 665] width 51 height 20
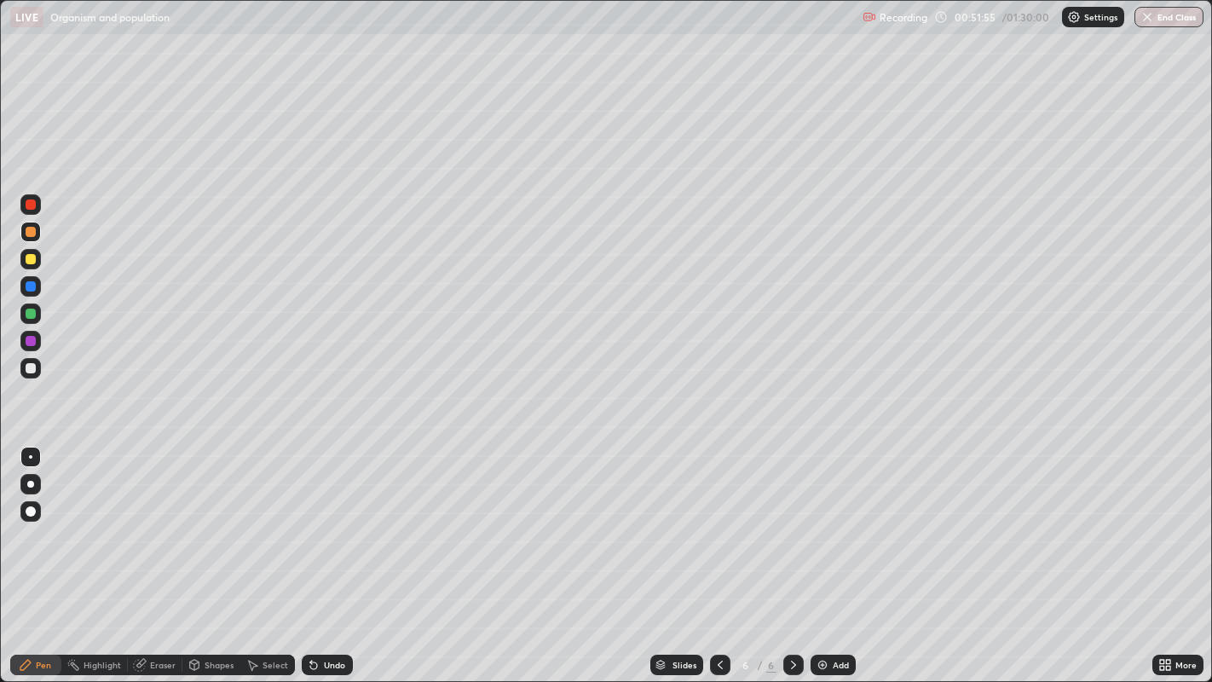
click at [322, 553] on div "Undo" at bounding box center [327, 665] width 51 height 20
click at [324, 553] on div "Undo" at bounding box center [334, 665] width 21 height 9
click at [326, 553] on div "Undo" at bounding box center [334, 665] width 21 height 9
click at [327, 553] on div "Undo" at bounding box center [334, 665] width 21 height 9
click at [326, 553] on div "Undo" at bounding box center [334, 665] width 21 height 9
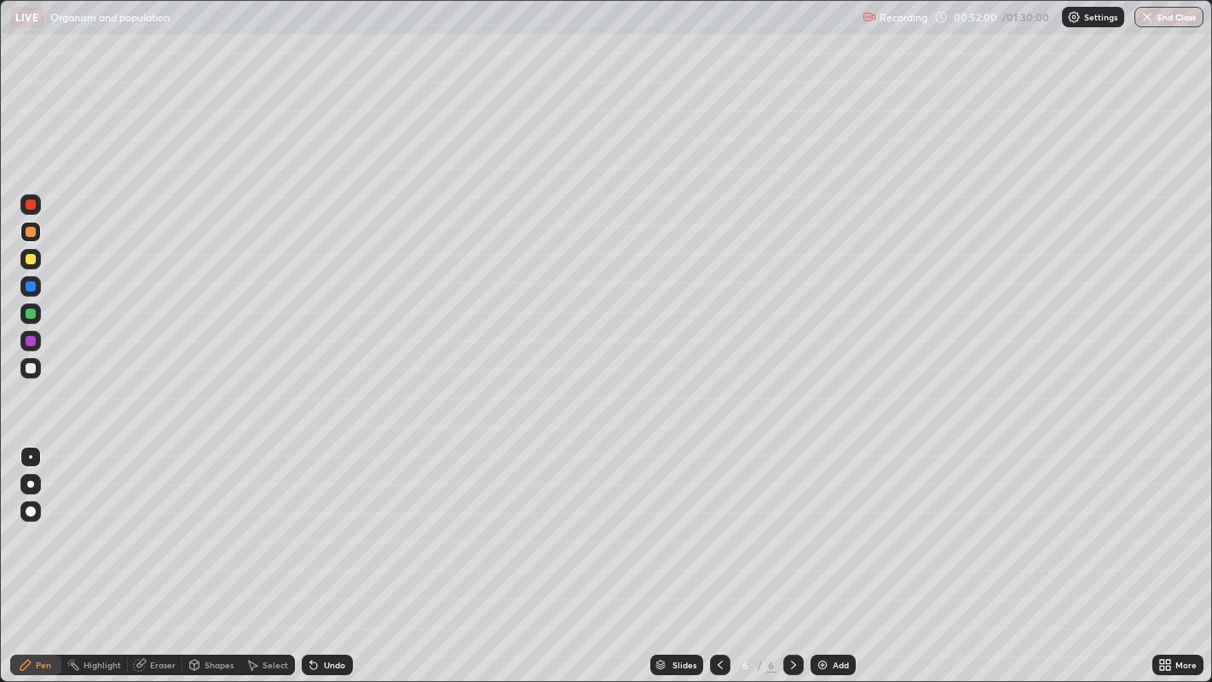
click at [326, 553] on div "Undo" at bounding box center [334, 665] width 21 height 9
click at [319, 553] on div "Undo" at bounding box center [327, 665] width 51 height 20
click at [321, 553] on div "Undo" at bounding box center [327, 665] width 51 height 20
click at [33, 378] on div at bounding box center [30, 368] width 20 height 20
click at [32, 260] on div at bounding box center [31, 259] width 10 height 10
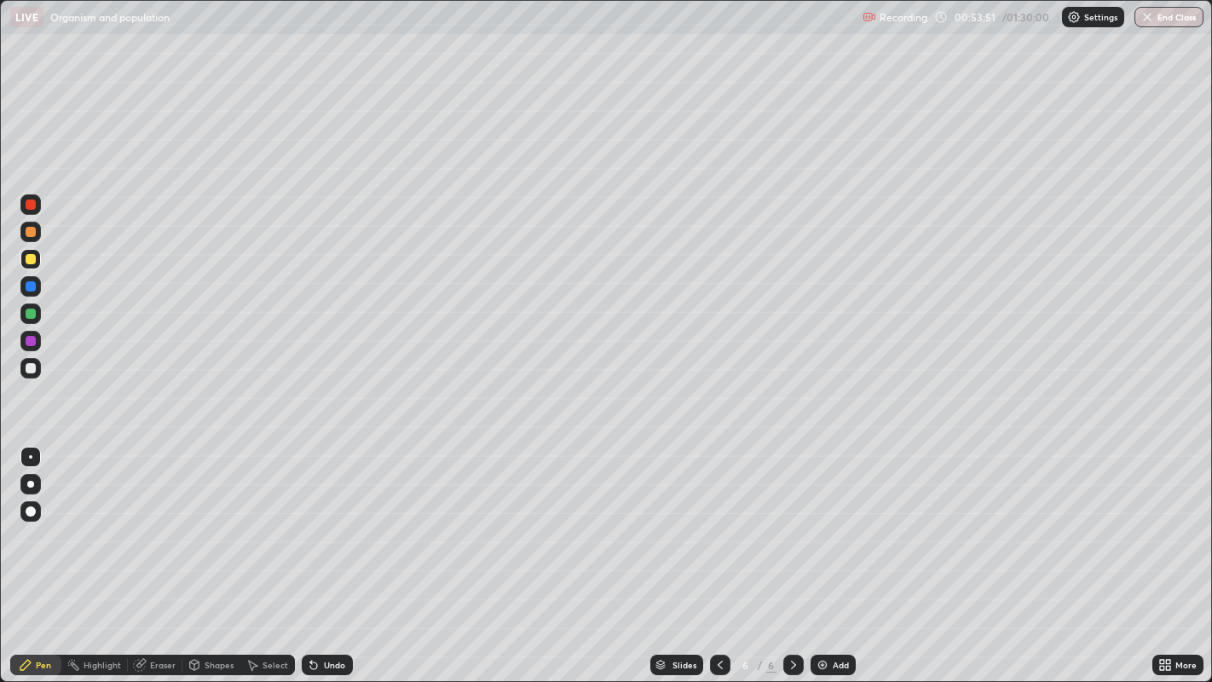
click at [319, 553] on div "Undo" at bounding box center [327, 665] width 51 height 20
click at [320, 553] on div "Undo" at bounding box center [327, 665] width 51 height 20
click at [319, 553] on div "Undo" at bounding box center [327, 665] width 51 height 20
click at [321, 553] on div "Undo" at bounding box center [327, 665] width 51 height 20
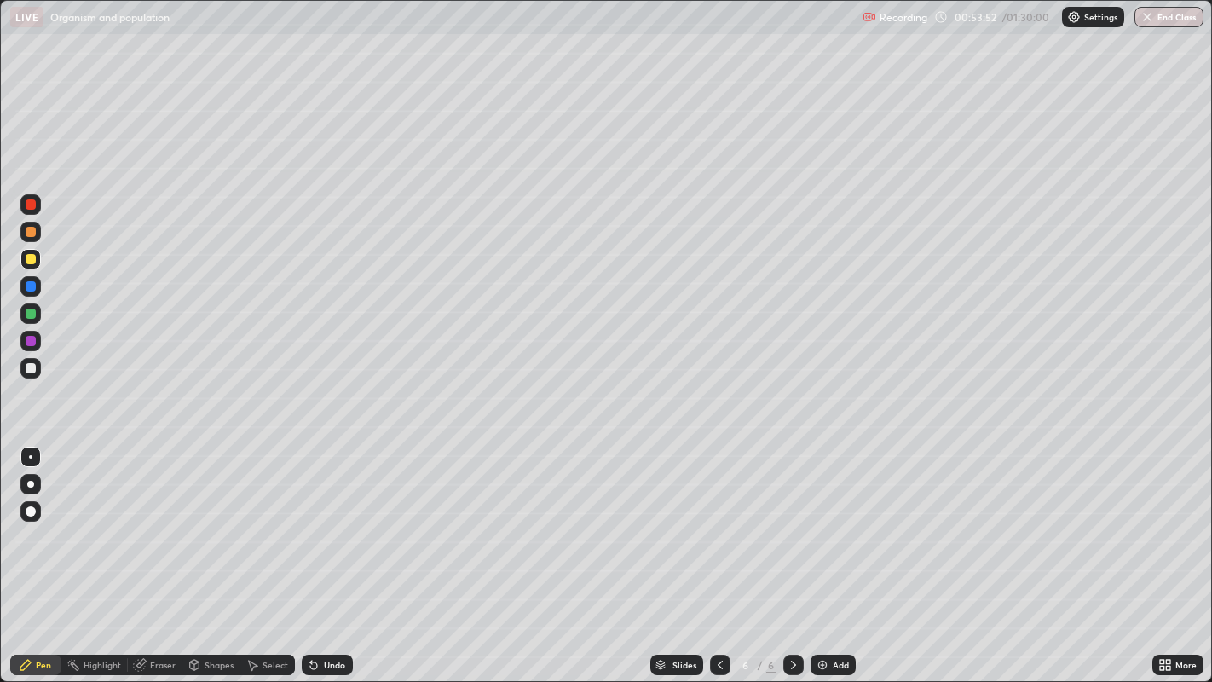
click at [319, 553] on div "Undo" at bounding box center [327, 665] width 51 height 20
click at [312, 553] on icon at bounding box center [313, 665] width 7 height 7
click at [33, 368] on div at bounding box center [31, 368] width 10 height 10
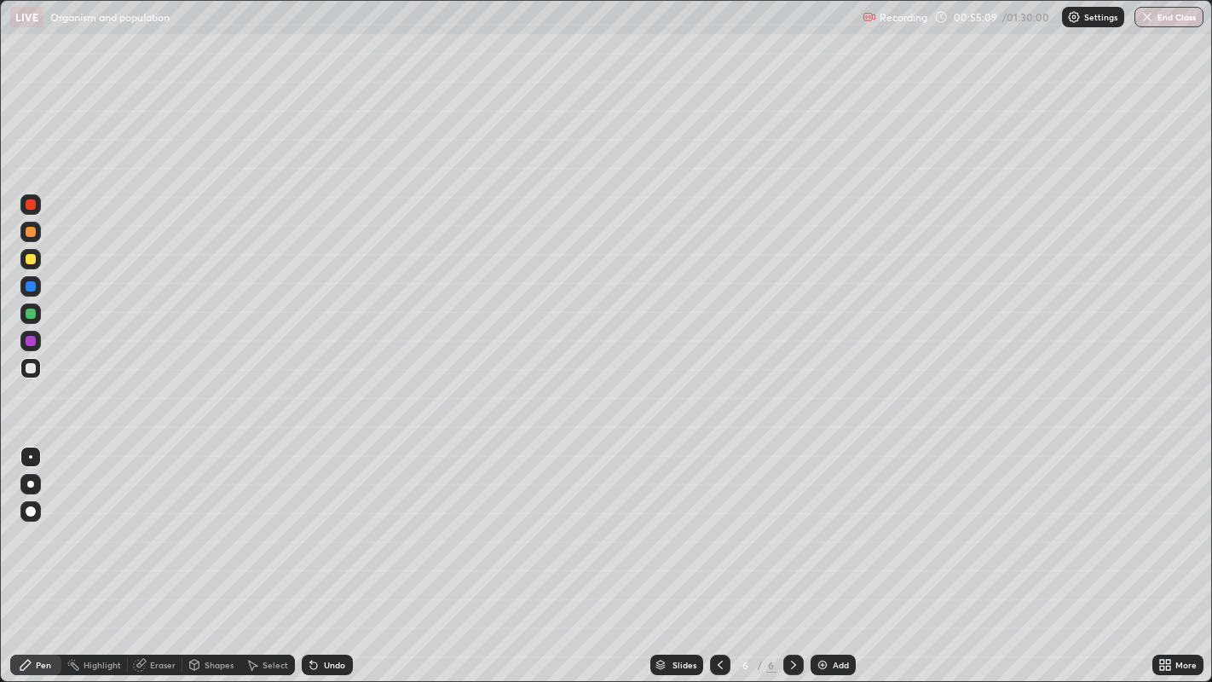
click at [35, 315] on div at bounding box center [31, 314] width 10 height 10
click at [33, 261] on div at bounding box center [31, 259] width 10 height 10
click at [30, 369] on div at bounding box center [31, 368] width 10 height 10
click at [330, 553] on div "Undo" at bounding box center [334, 665] width 21 height 9
click at [34, 317] on div at bounding box center [30, 313] width 20 height 20
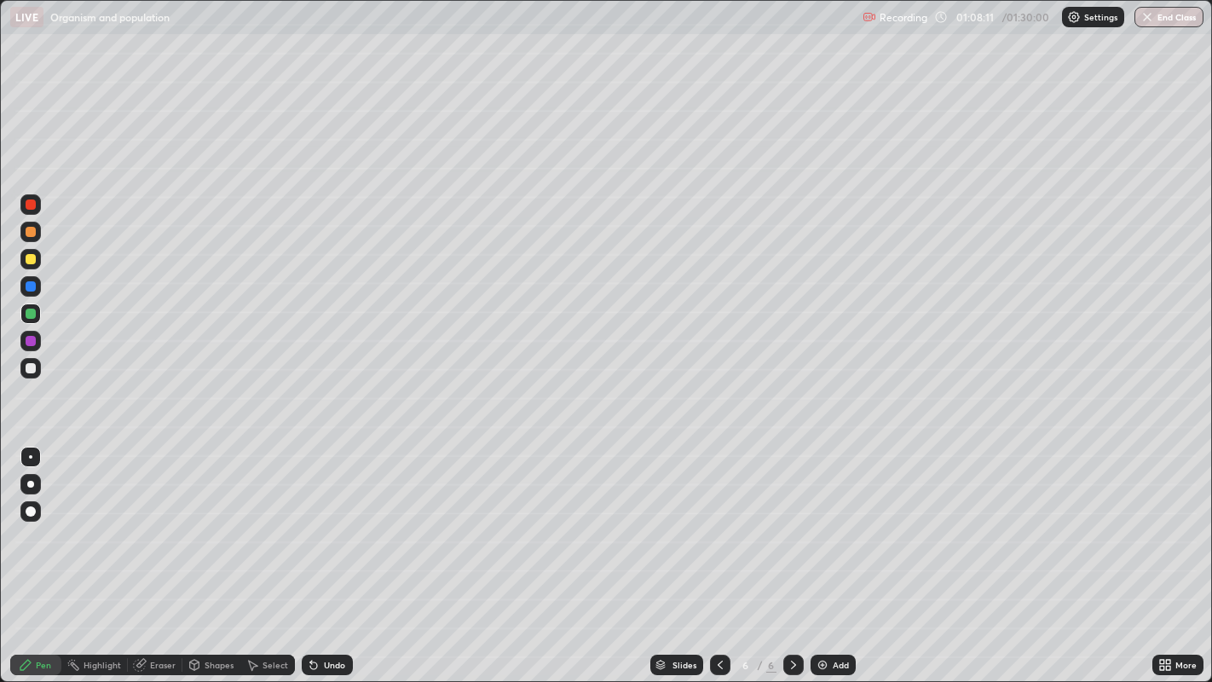
click at [1162, 553] on icon at bounding box center [1162, 662] width 4 height 4
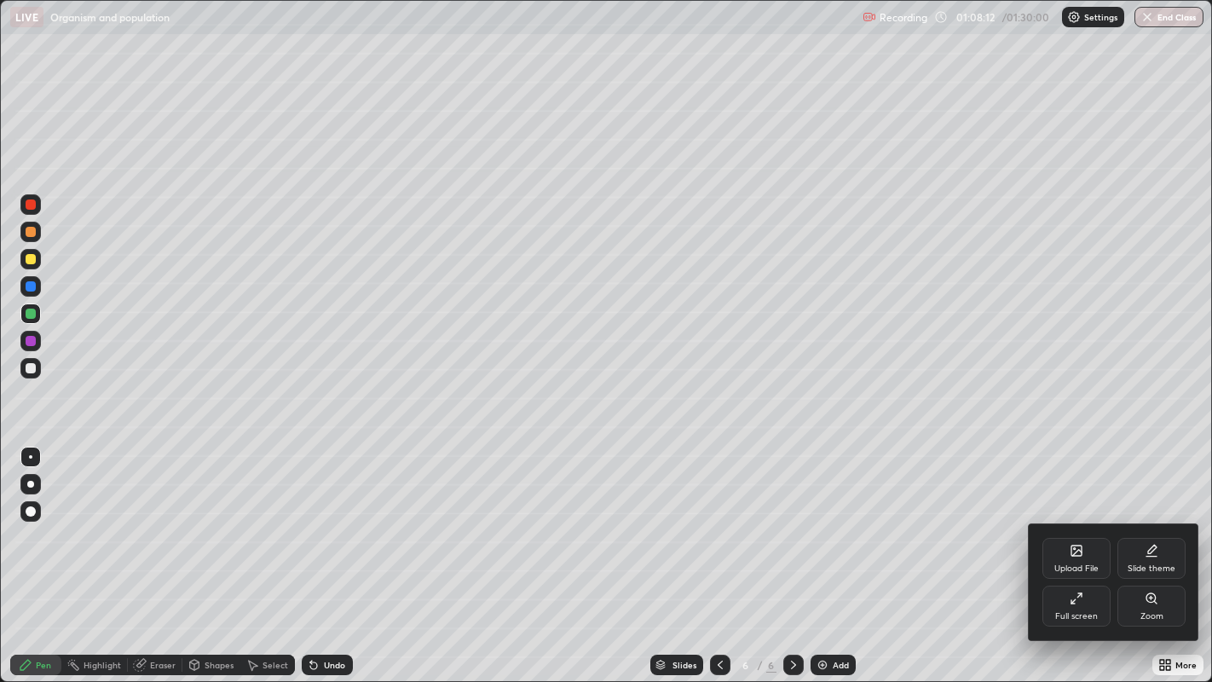
click at [1091, 553] on div "Upload File" at bounding box center [1077, 558] width 68 height 41
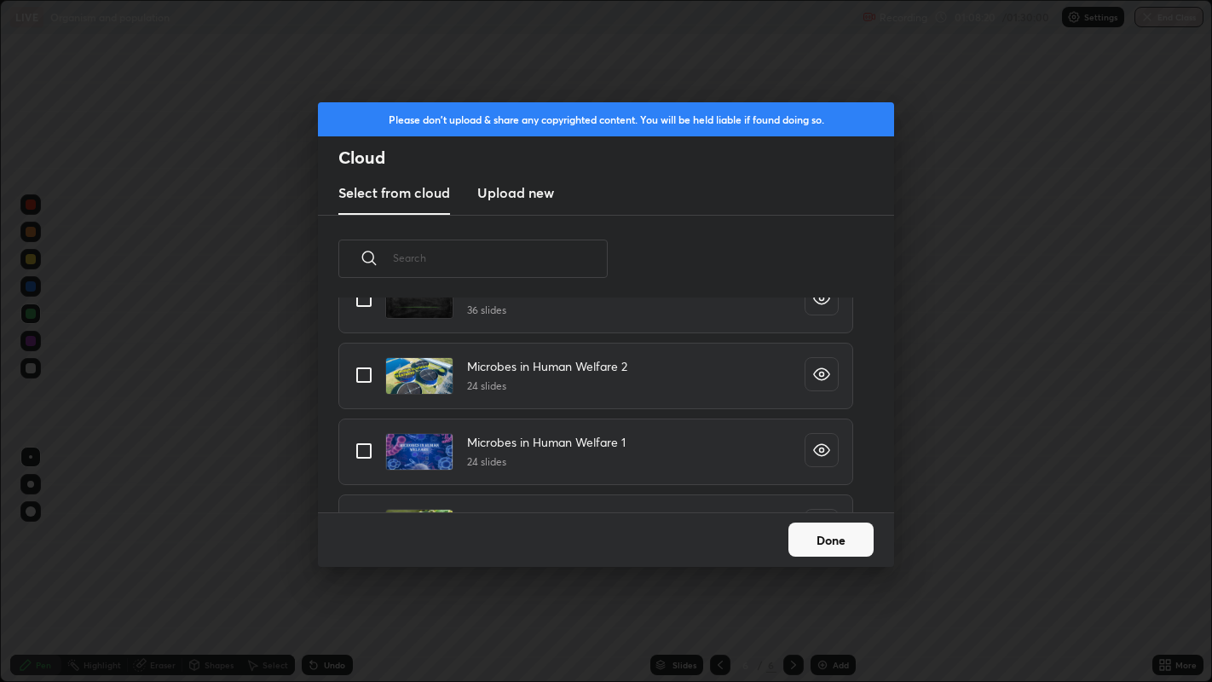
scroll to position [1596, 0]
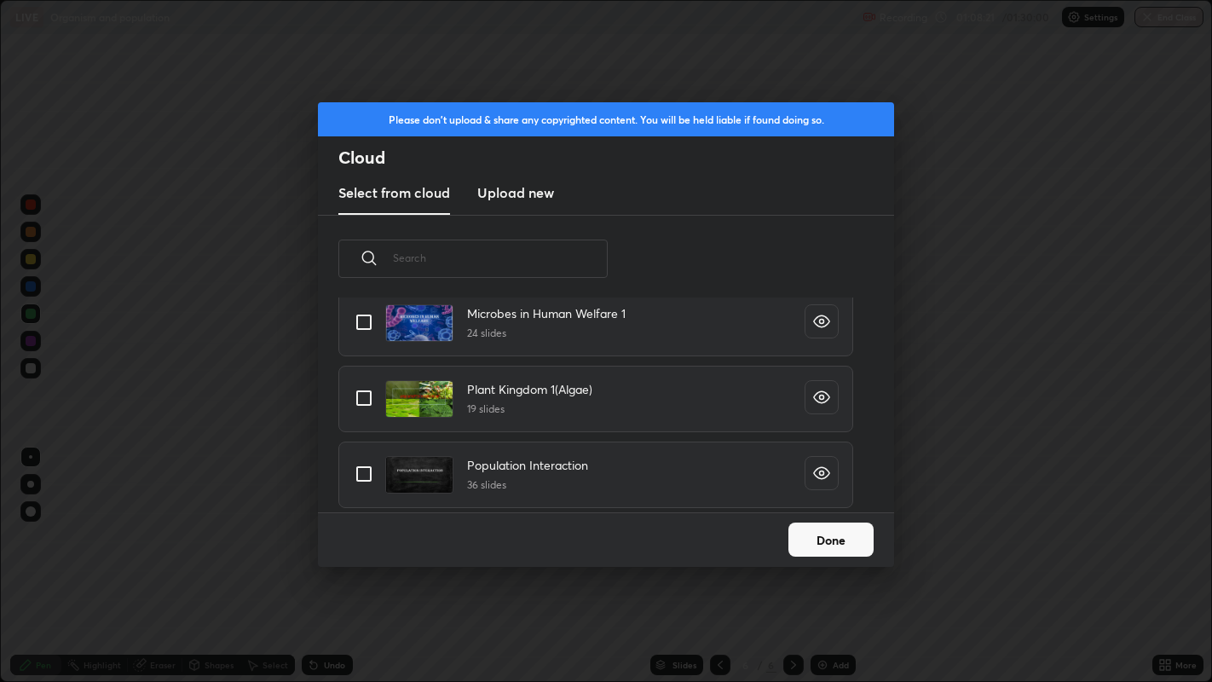
click at [364, 478] on input "grid" at bounding box center [364, 474] width 36 height 36
checkbox input "true"
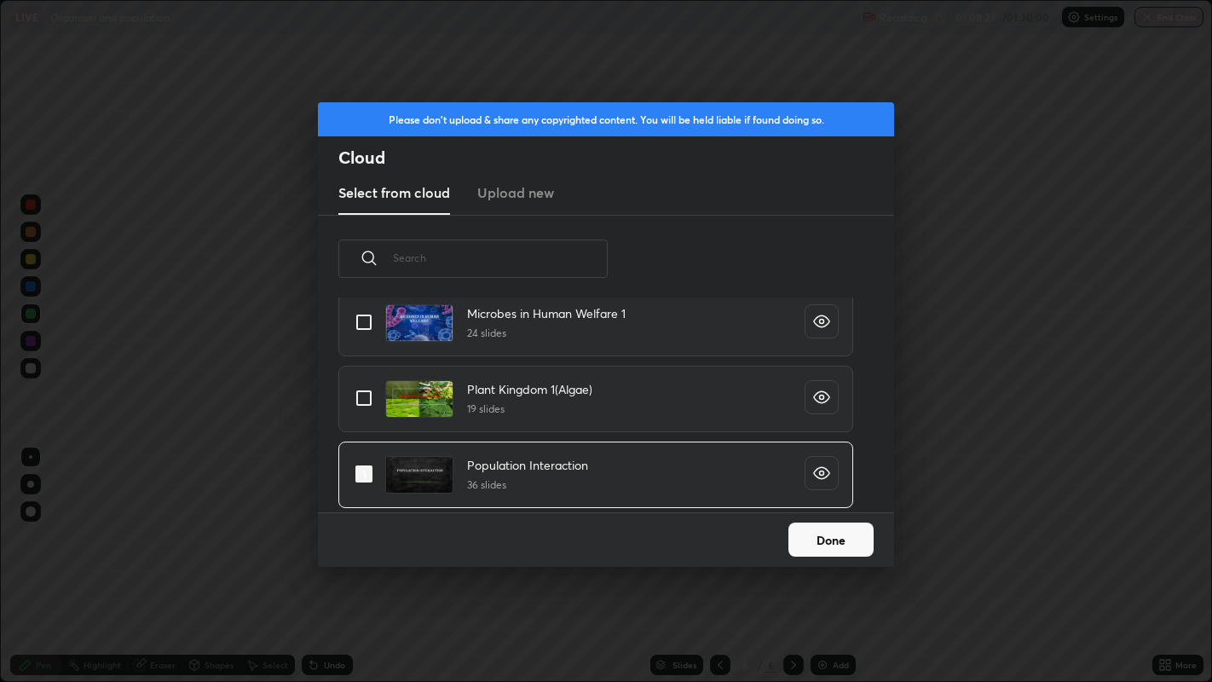
click at [842, 546] on button "Done" at bounding box center [831, 540] width 85 height 34
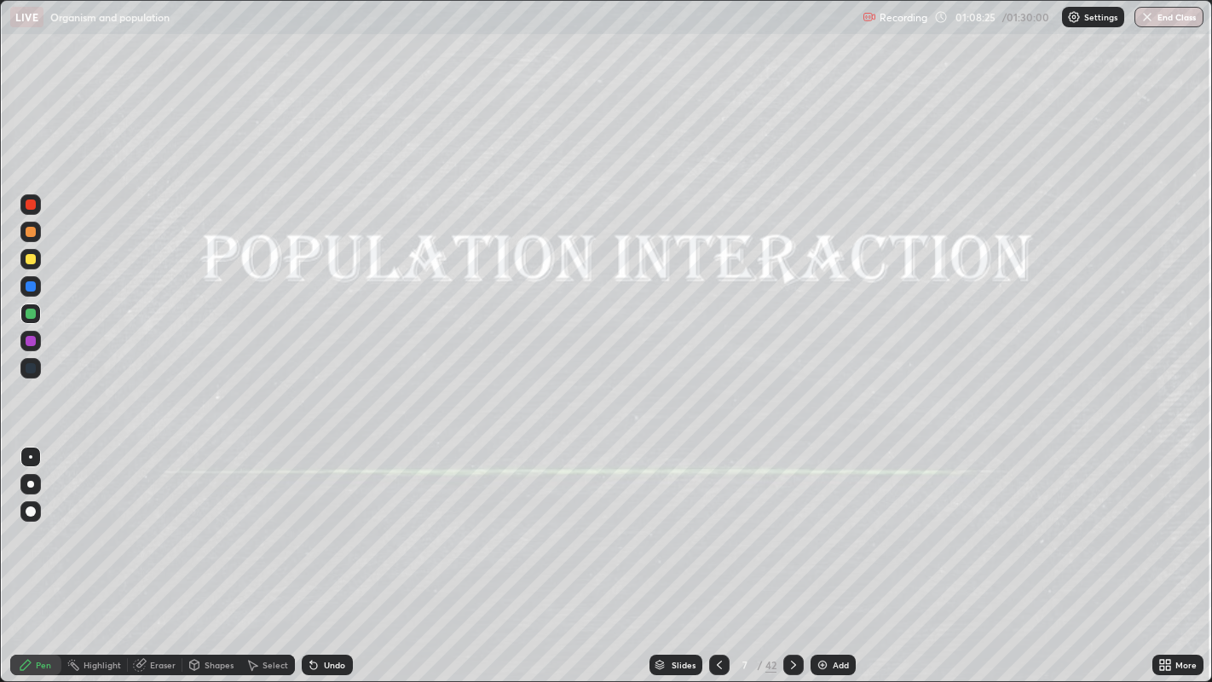
click at [719, 553] on icon at bounding box center [720, 665] width 14 height 14
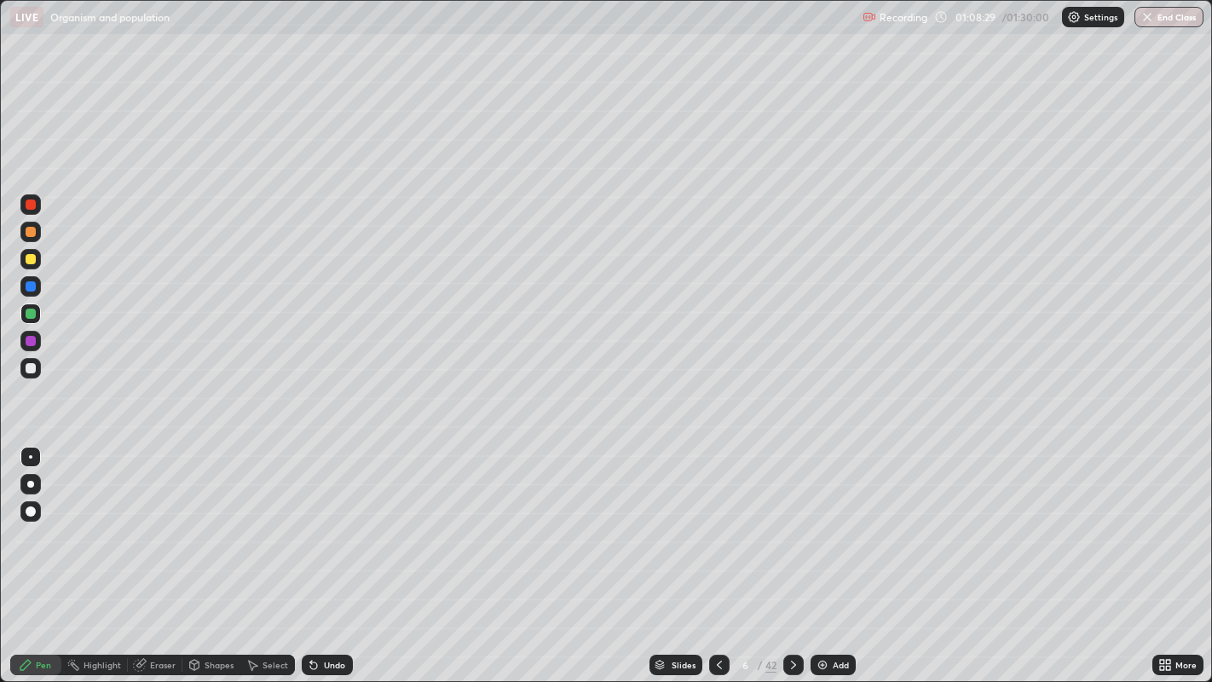
click at [790, 553] on icon at bounding box center [794, 665] width 14 height 14
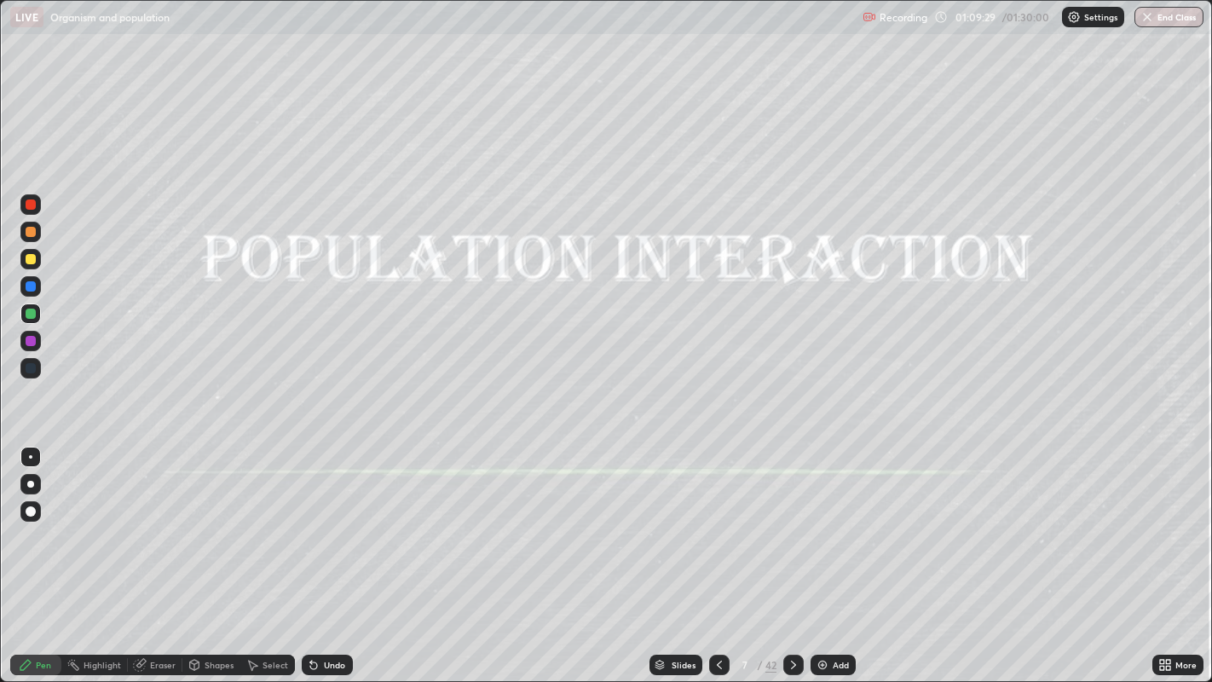
click at [791, 553] on icon at bounding box center [793, 665] width 5 height 9
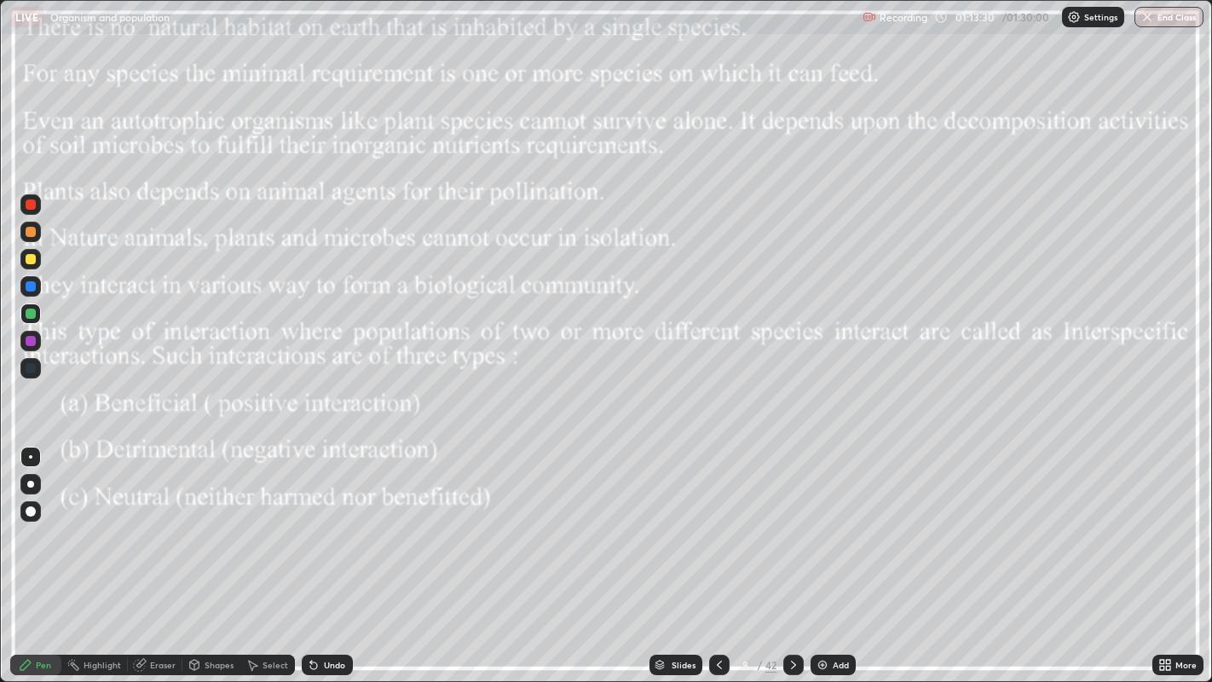
click at [792, 553] on icon at bounding box center [794, 665] width 14 height 14
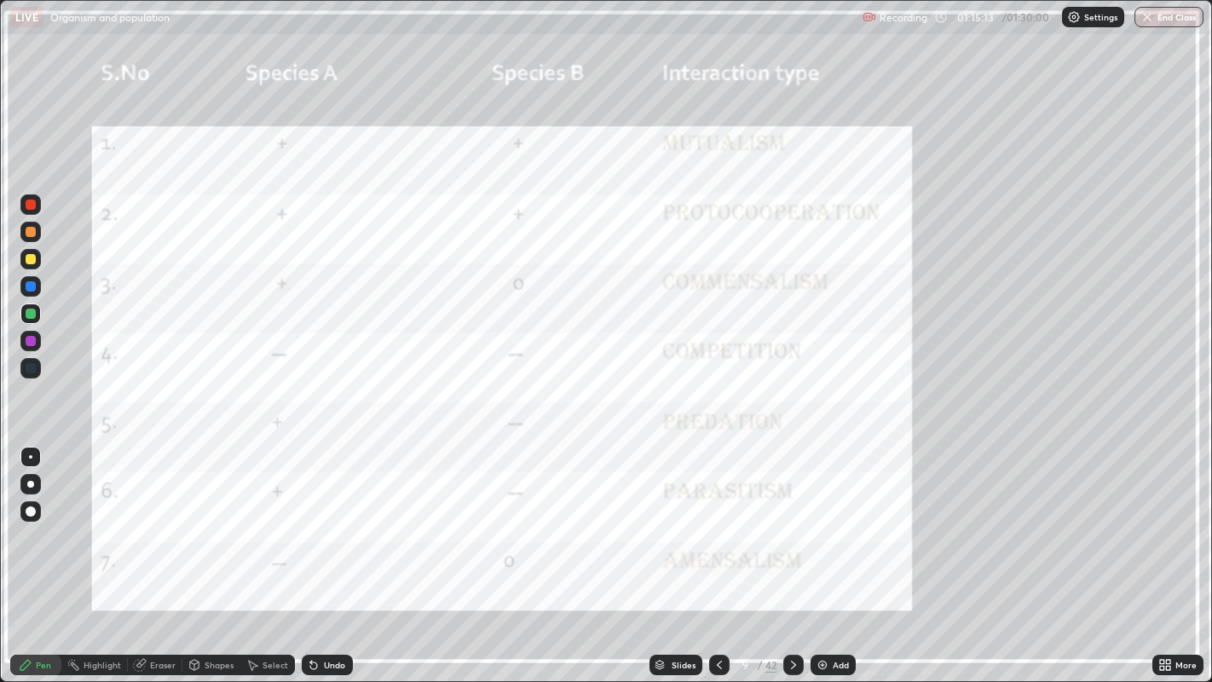
click at [790, 553] on icon at bounding box center [794, 665] width 14 height 14
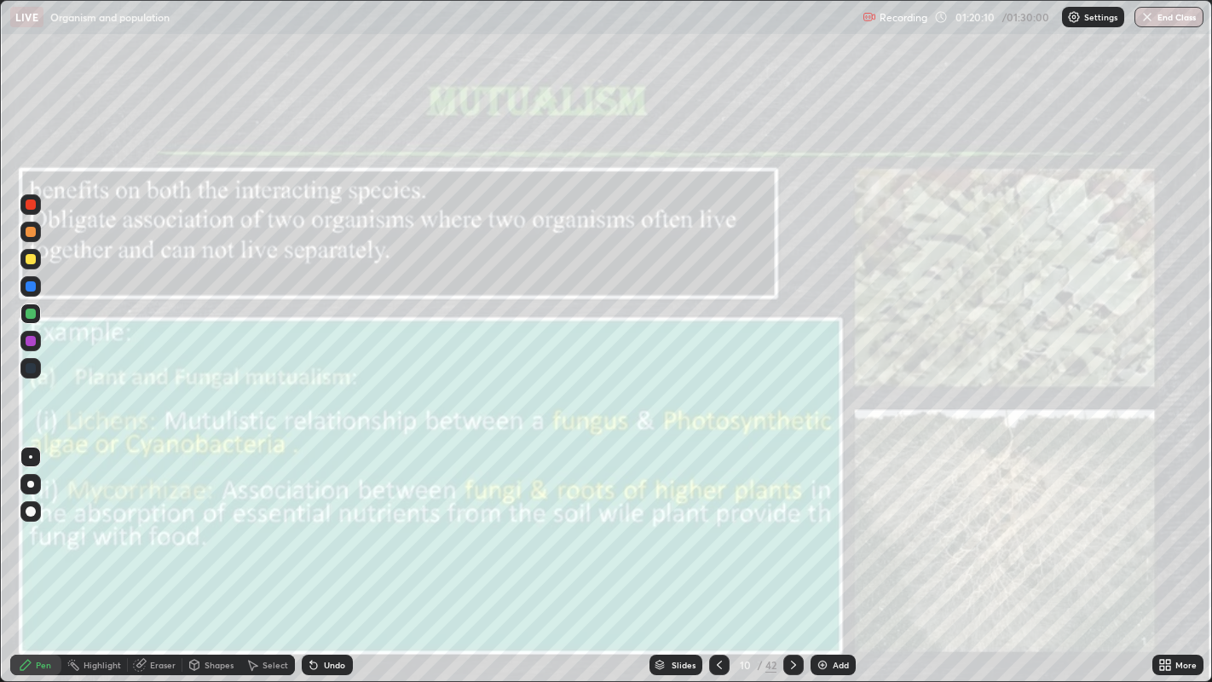
click at [791, 553] on icon at bounding box center [793, 665] width 5 height 9
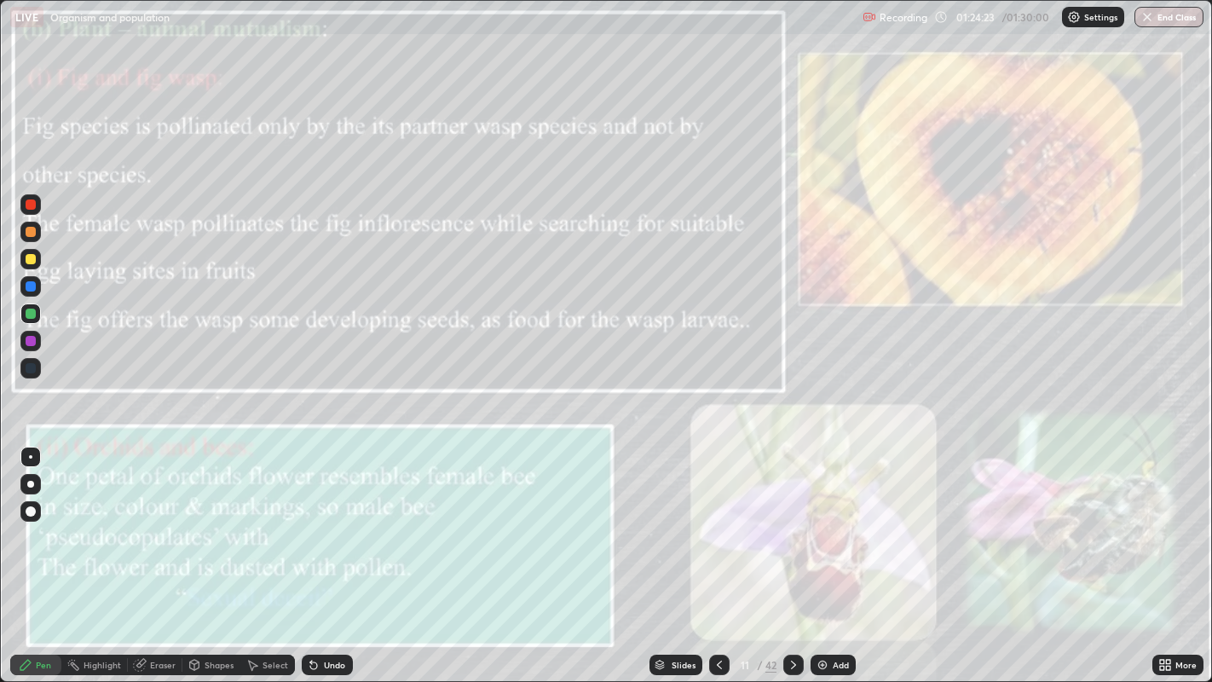
click at [32, 286] on div at bounding box center [31, 286] width 10 height 10
click at [792, 553] on icon at bounding box center [794, 665] width 14 height 14
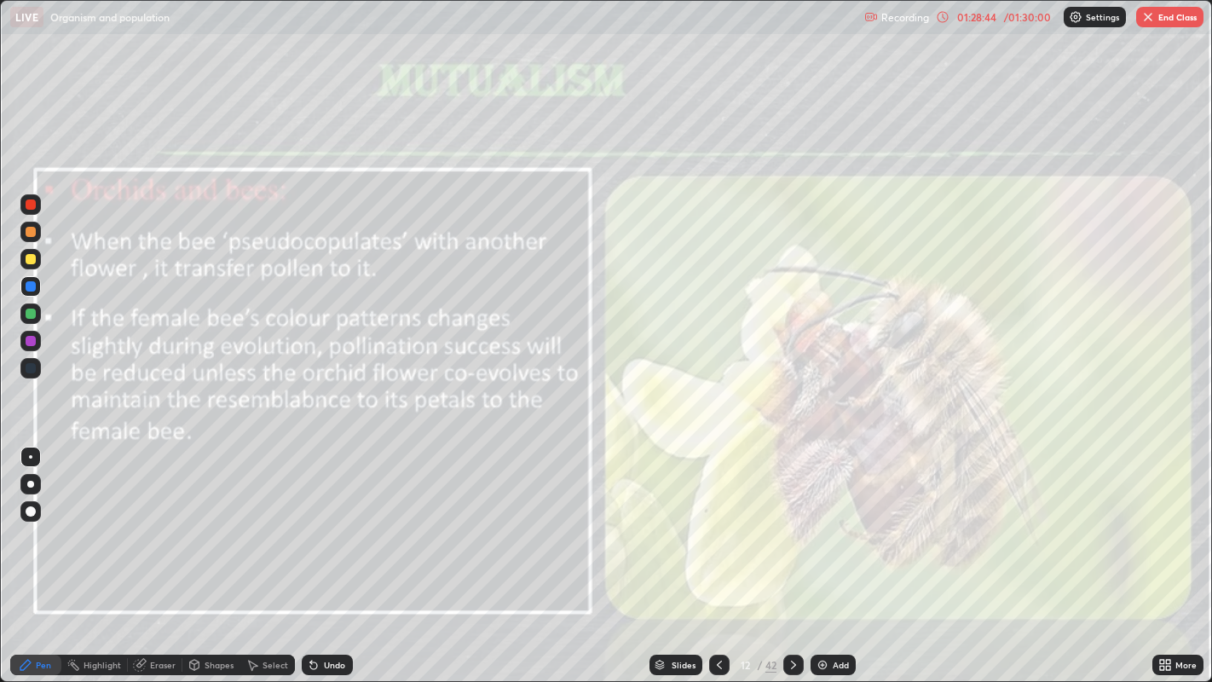
click at [790, 553] on icon at bounding box center [794, 665] width 14 height 14
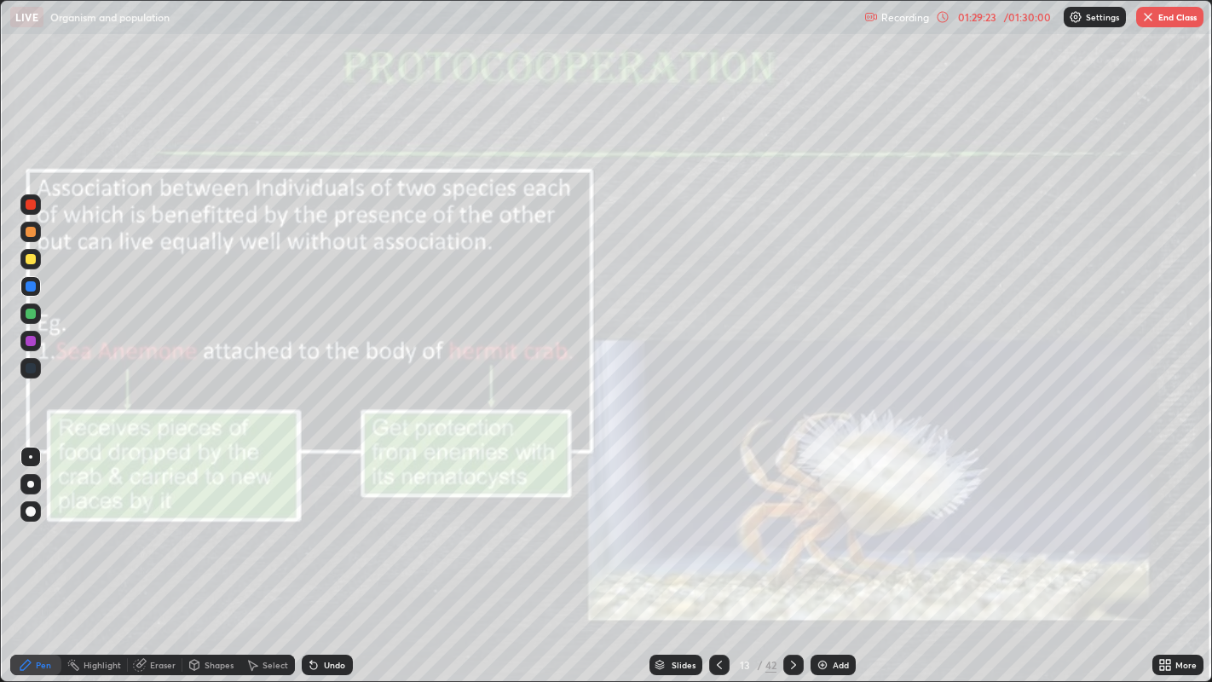
click at [1166, 19] on button "End Class" at bounding box center [1169, 17] width 67 height 20
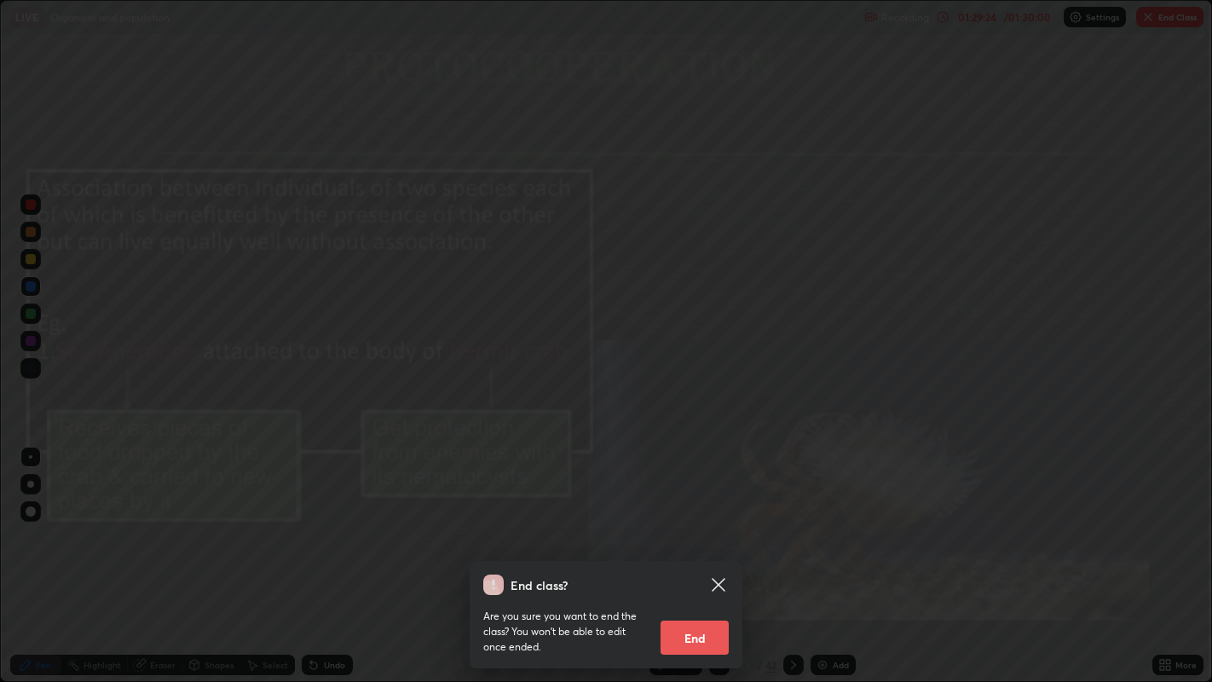
click at [709, 553] on button "End" at bounding box center [695, 638] width 68 height 34
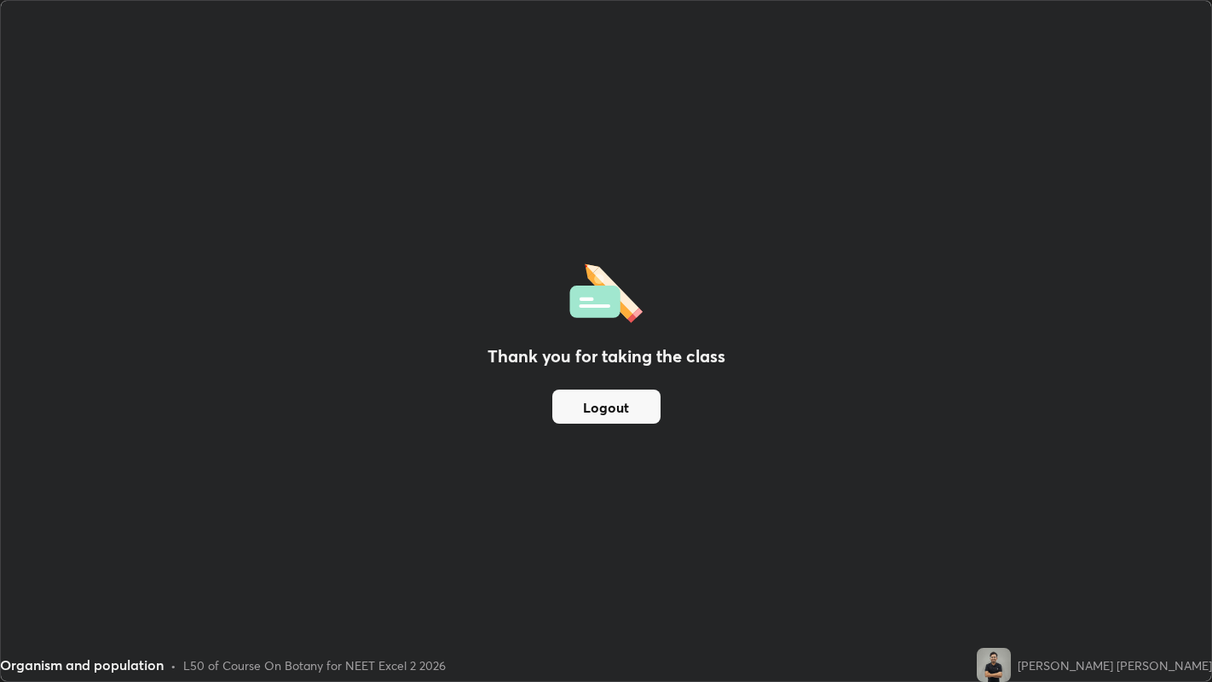
click at [618, 413] on button "Logout" at bounding box center [606, 407] width 108 height 34
